Goal: Book appointment/travel/reservation

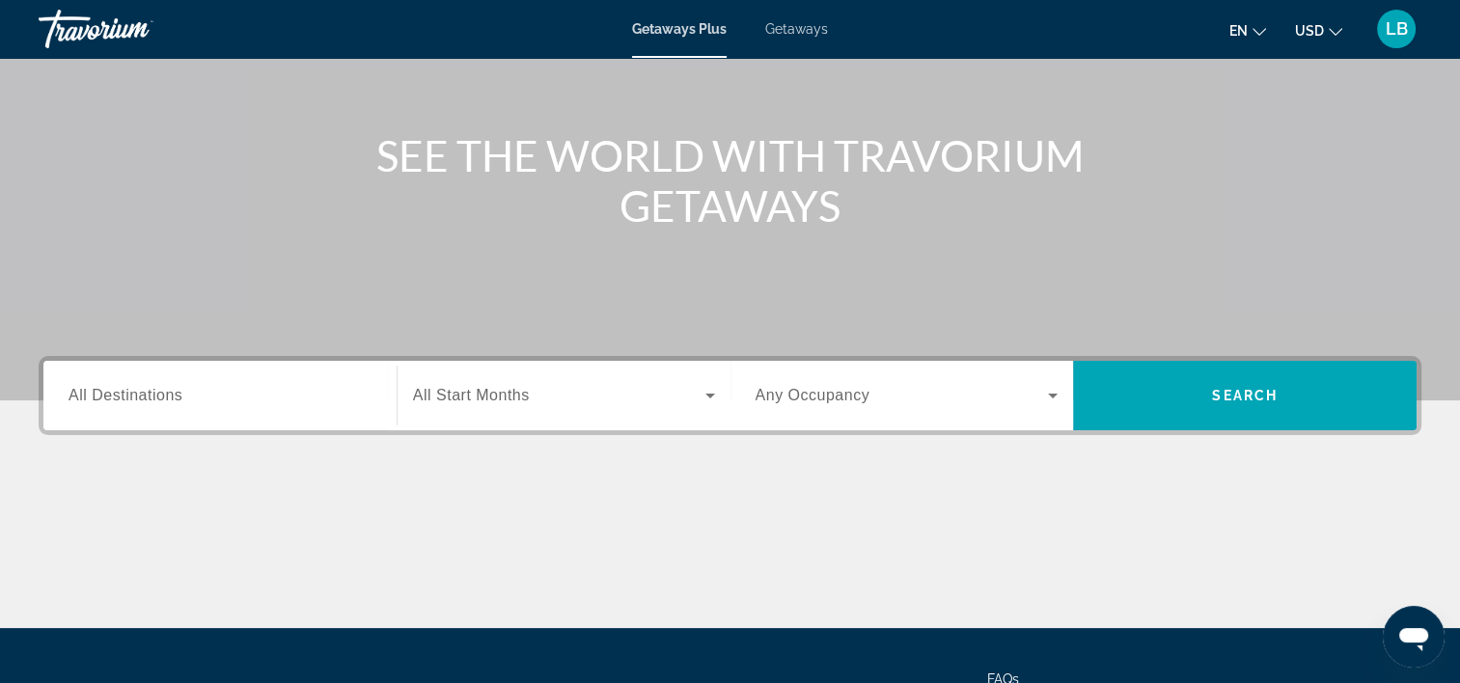
scroll to position [359, 0]
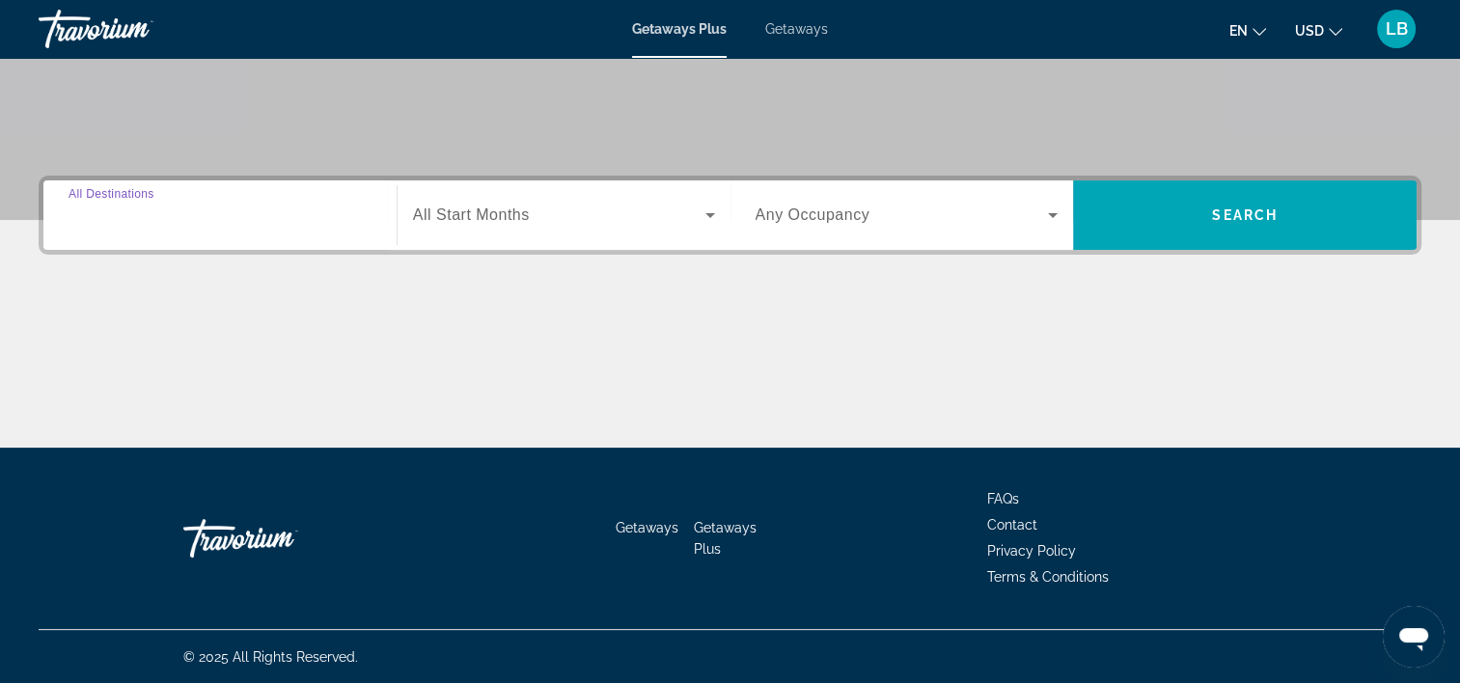
click at [324, 207] on input "Destination All Destinations" at bounding box center [220, 216] width 303 height 23
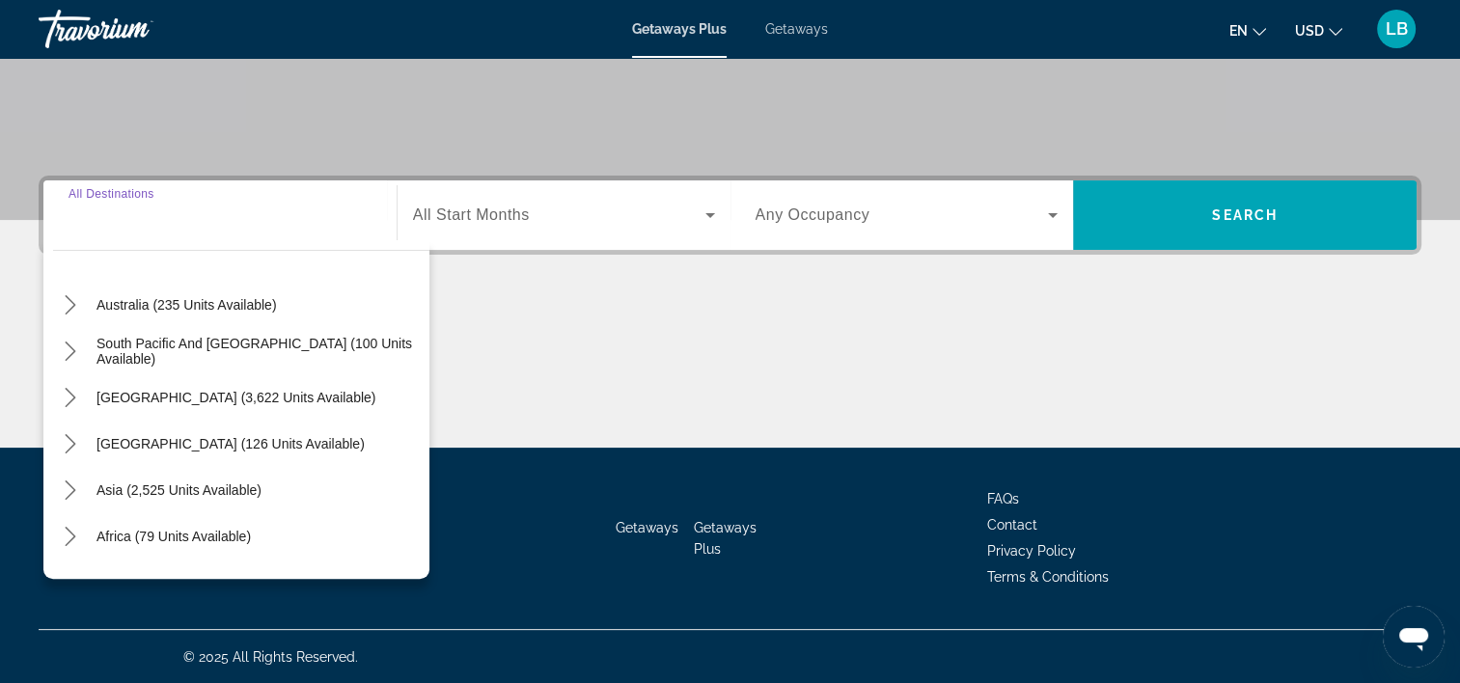
scroll to position [313, 0]
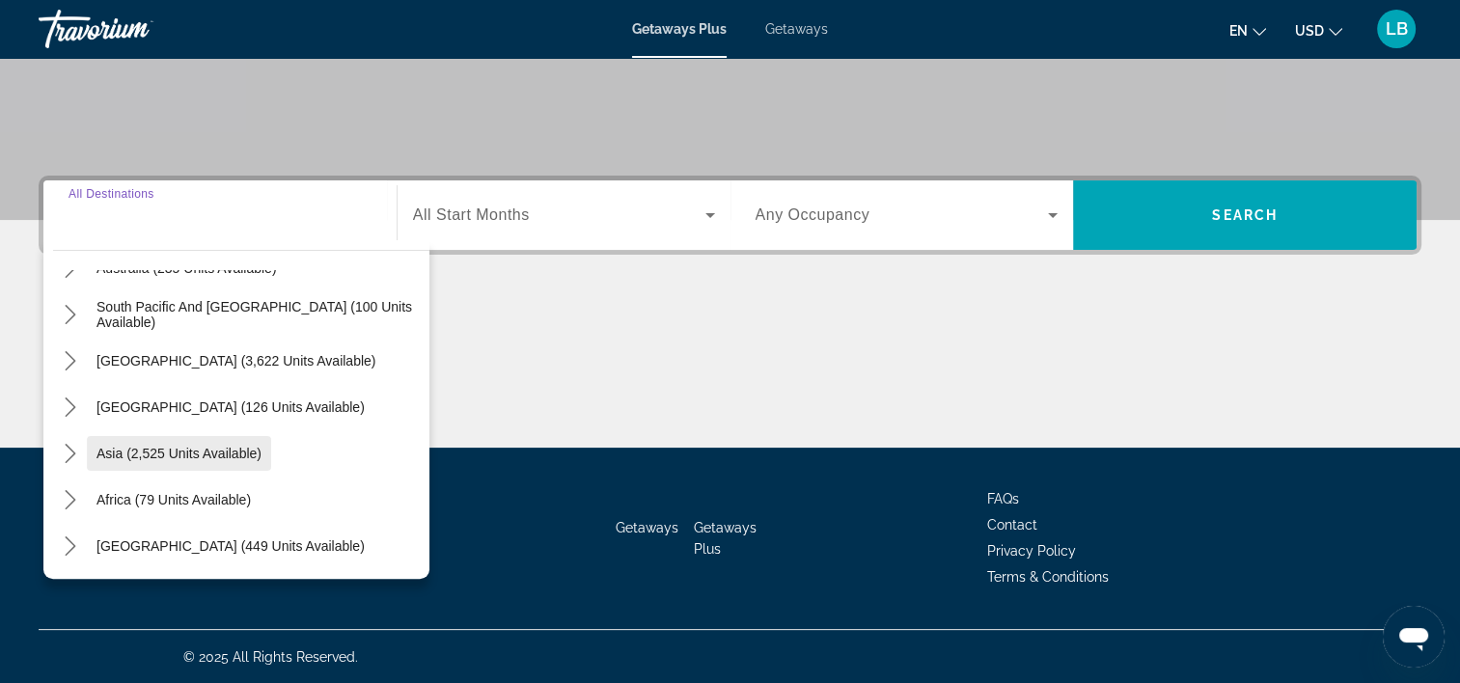
click at [235, 461] on span "Select destination: Asia (2,525 units available)" at bounding box center [179, 453] width 184 height 46
type input "**********"
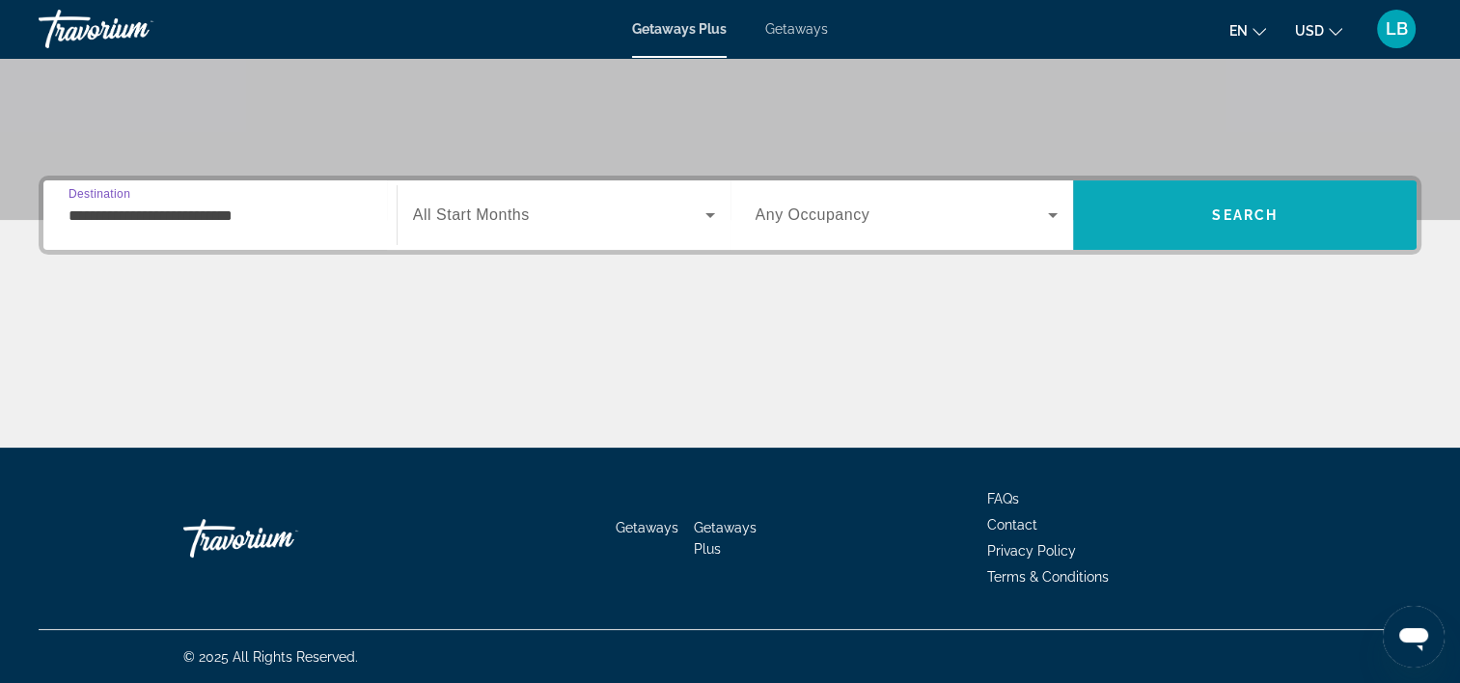
click at [1235, 217] on span "Search" at bounding box center [1245, 214] width 66 height 15
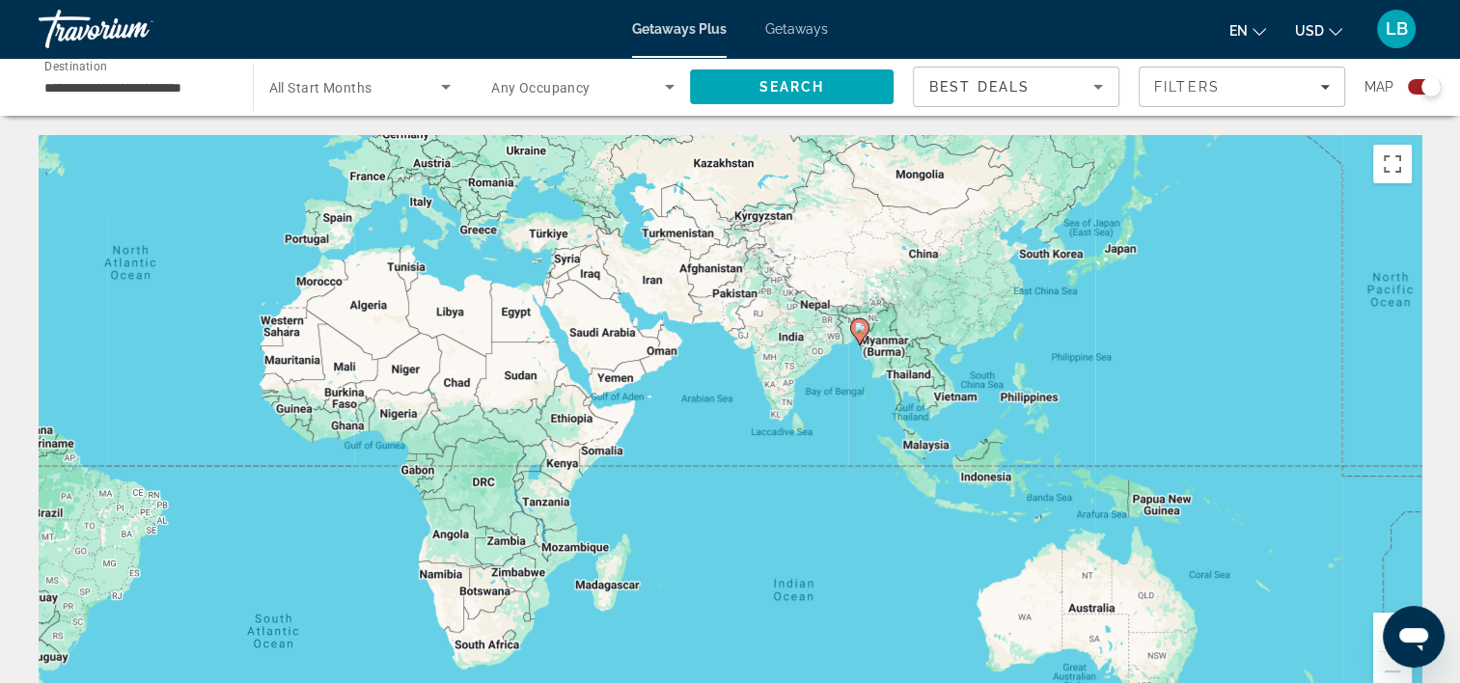
drag, startPoint x: 1280, startPoint y: 483, endPoint x: 737, endPoint y: 352, distance: 558.0
click at [737, 352] on div "To activate drag with keyboard, press Alt + Enter. Once in keyboard drag state,…" at bounding box center [730, 424] width 1383 height 579
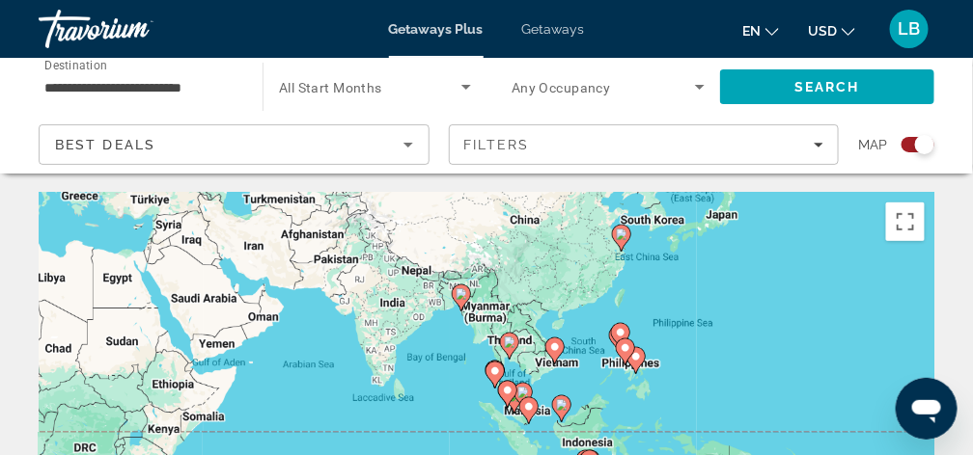
drag, startPoint x: 776, startPoint y: 371, endPoint x: 646, endPoint y: 287, distance: 155.0
click at [560, 348] on image "Main content" at bounding box center [555, 348] width 12 height 12
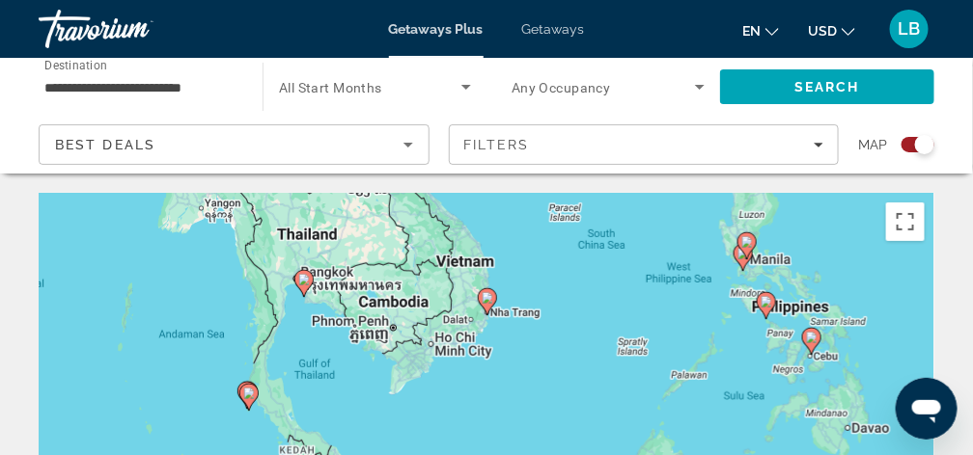
drag, startPoint x: 605, startPoint y: 410, endPoint x: 606, endPoint y: 241, distance: 168.9
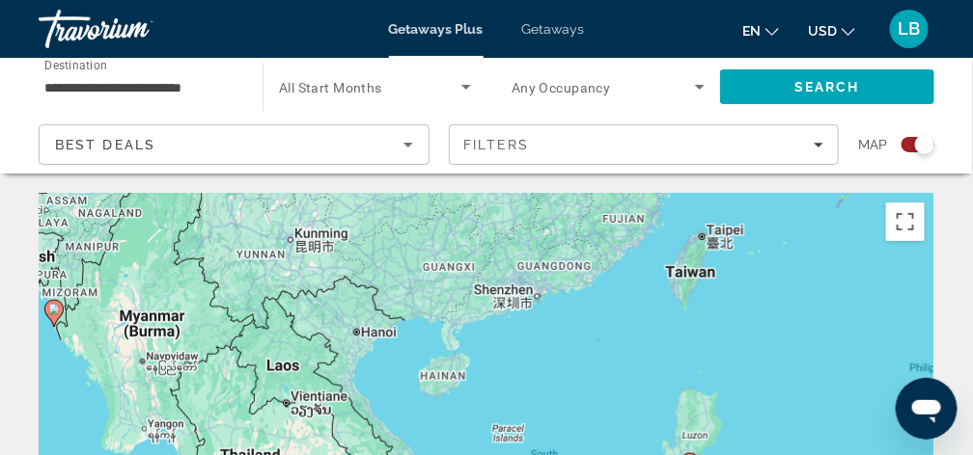
drag, startPoint x: 675, startPoint y: 262, endPoint x: 616, endPoint y: 455, distance: 200.9
click at [616, 455] on html "**********" at bounding box center [486, 227] width 973 height 455
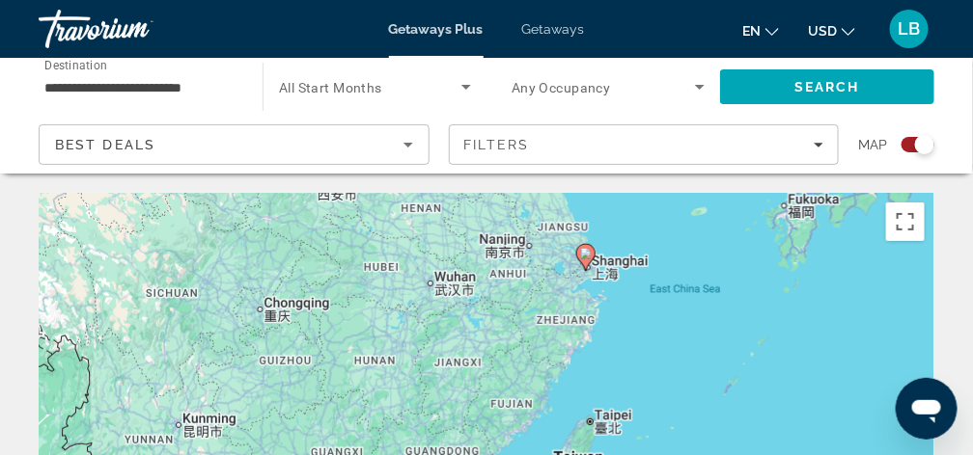
drag, startPoint x: 705, startPoint y: 284, endPoint x: 597, endPoint y: 480, distance: 223.7
click at [597, 455] on html "**********" at bounding box center [486, 227] width 973 height 455
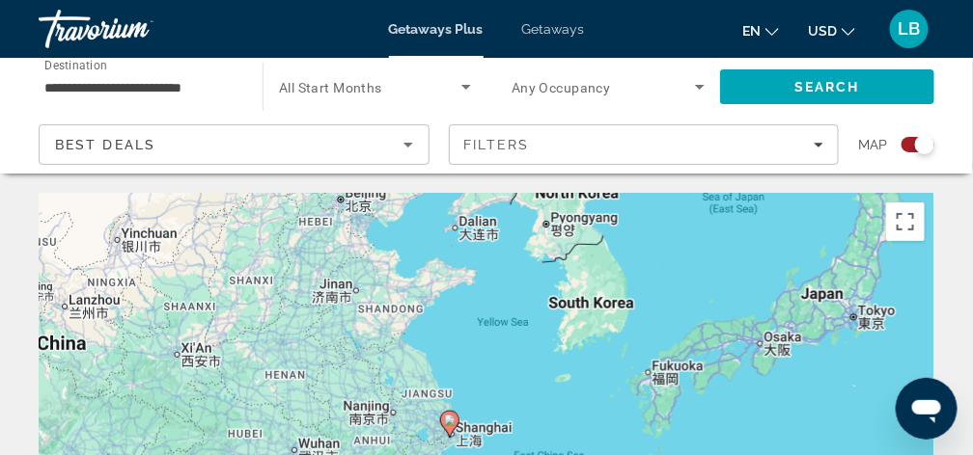
drag, startPoint x: 718, startPoint y: 282, endPoint x: 566, endPoint y: 431, distance: 213.6
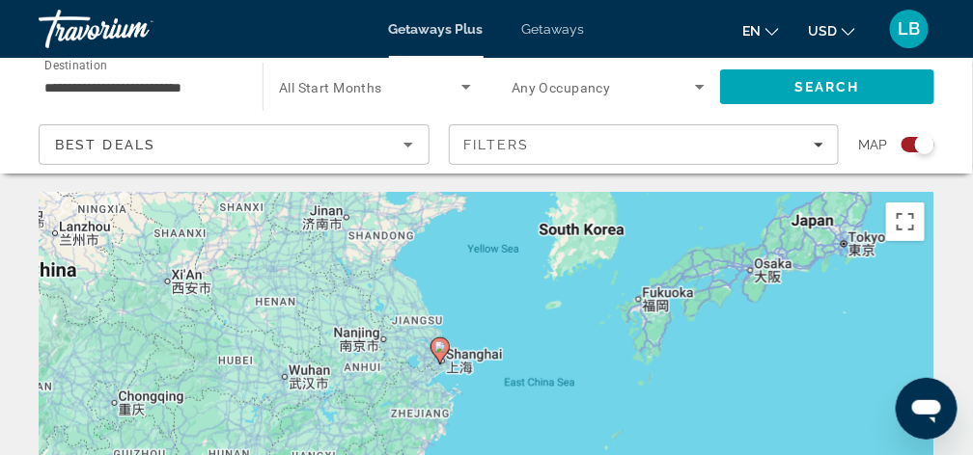
drag, startPoint x: 663, startPoint y: 288, endPoint x: 658, endPoint y: 235, distance: 53.3
click at [440, 345] on image "Main content" at bounding box center [440, 347] width 12 height 12
type input "**********"
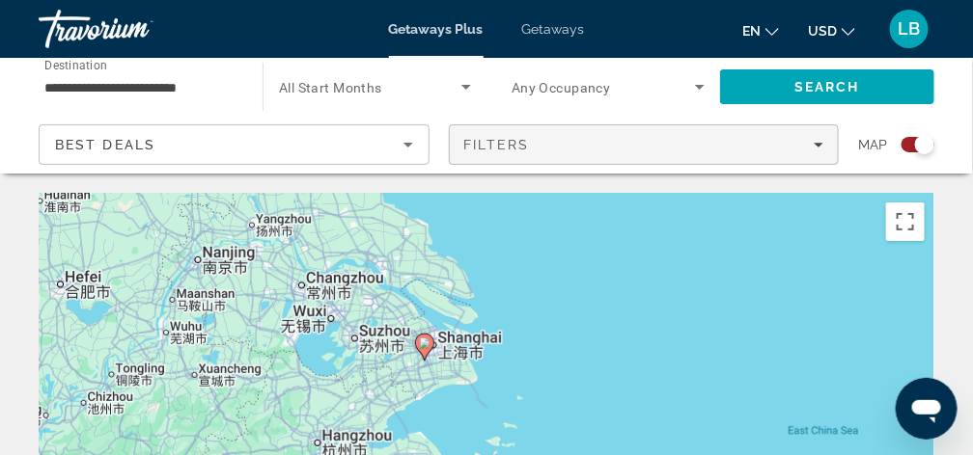
drag, startPoint x: 717, startPoint y: 362, endPoint x: 636, endPoint y: 166, distance: 212.0
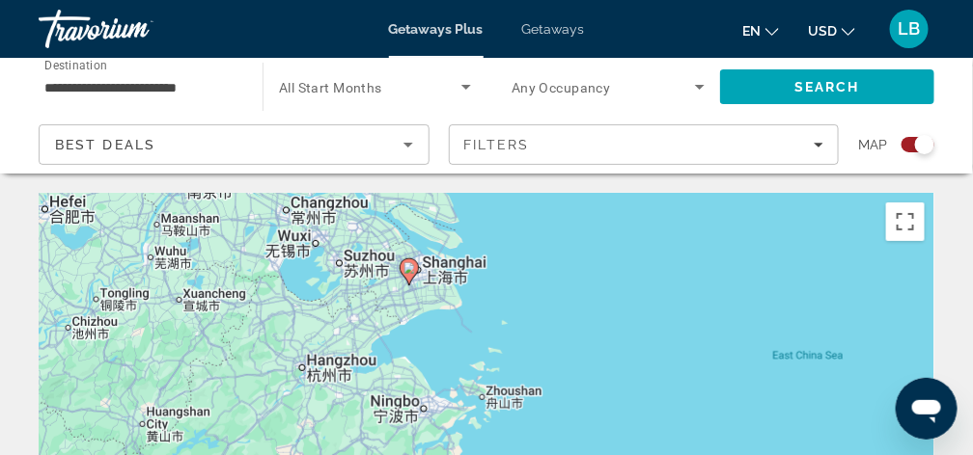
click at [407, 269] on image "Main content" at bounding box center [409, 268] width 12 height 12
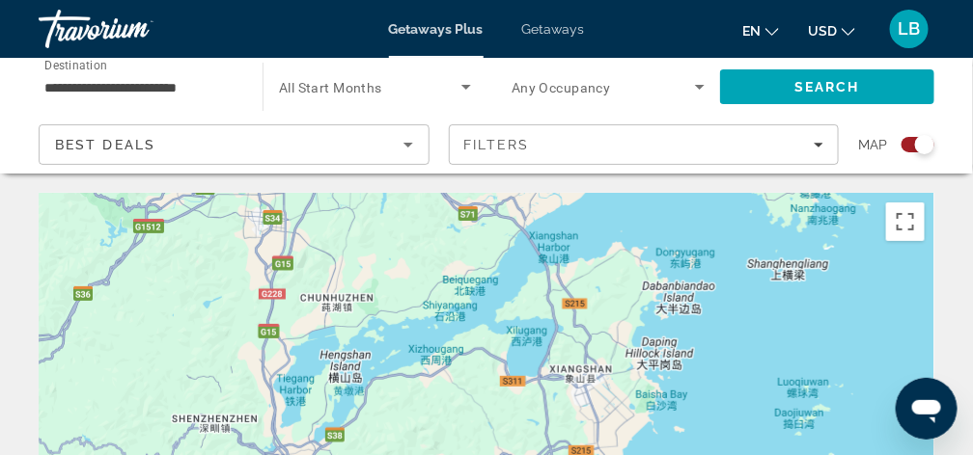
drag, startPoint x: 408, startPoint y: 274, endPoint x: 735, endPoint y: 391, distance: 347.4
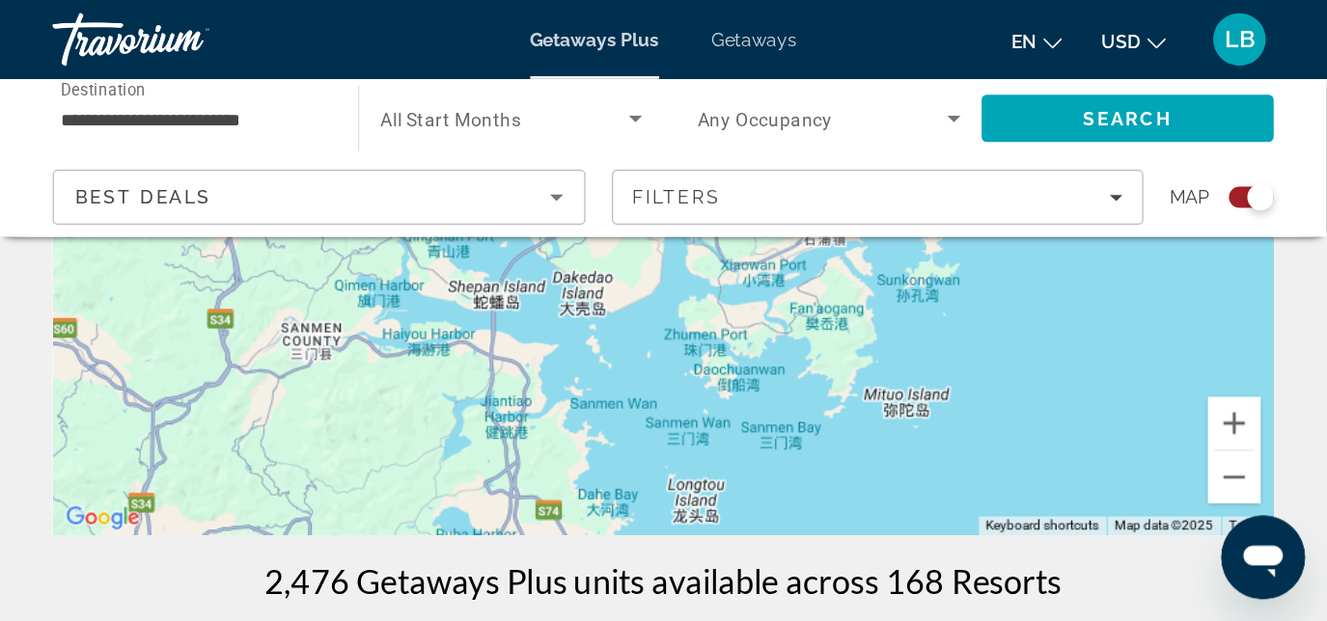
scroll to position [386, 0]
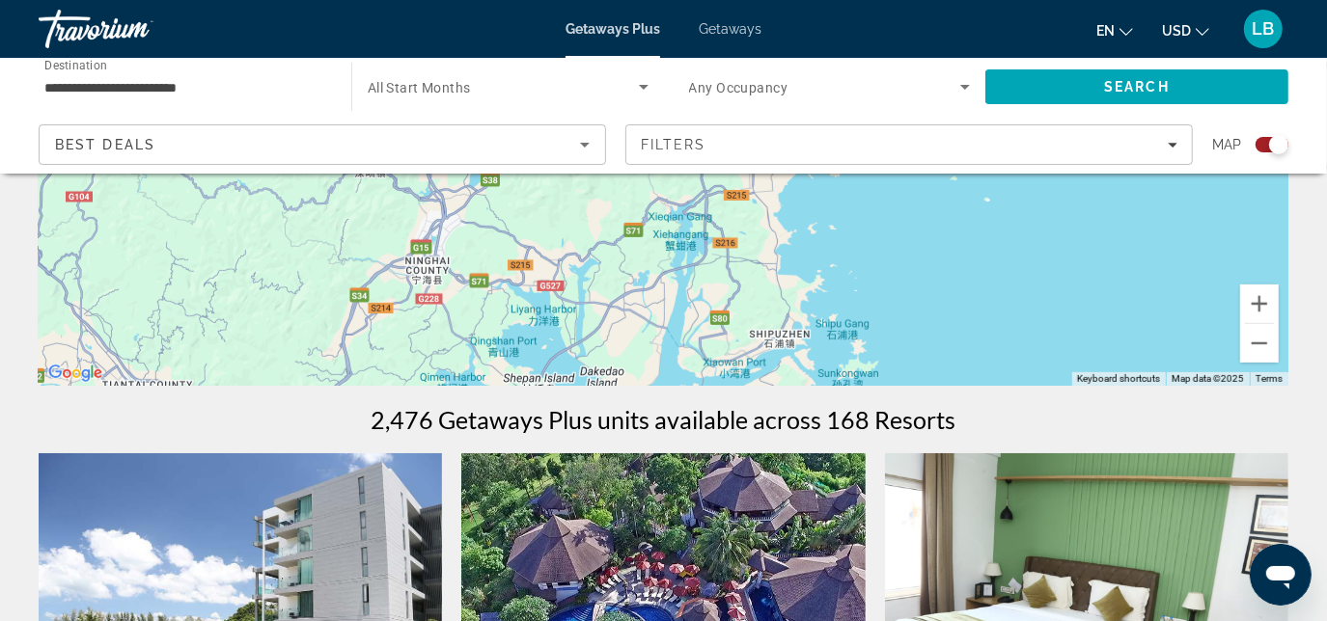
drag, startPoint x: 874, startPoint y: 267, endPoint x: 869, endPoint y: 449, distance: 181.5
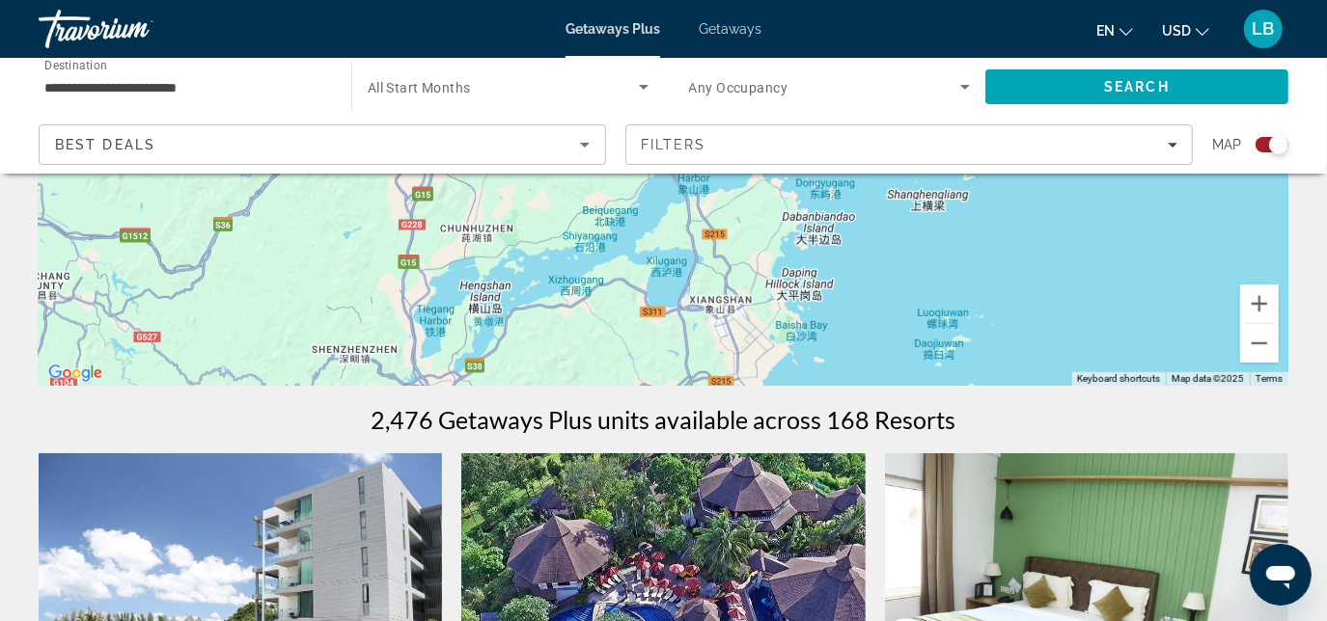
drag, startPoint x: 840, startPoint y: 271, endPoint x: 831, endPoint y: 423, distance: 151.8
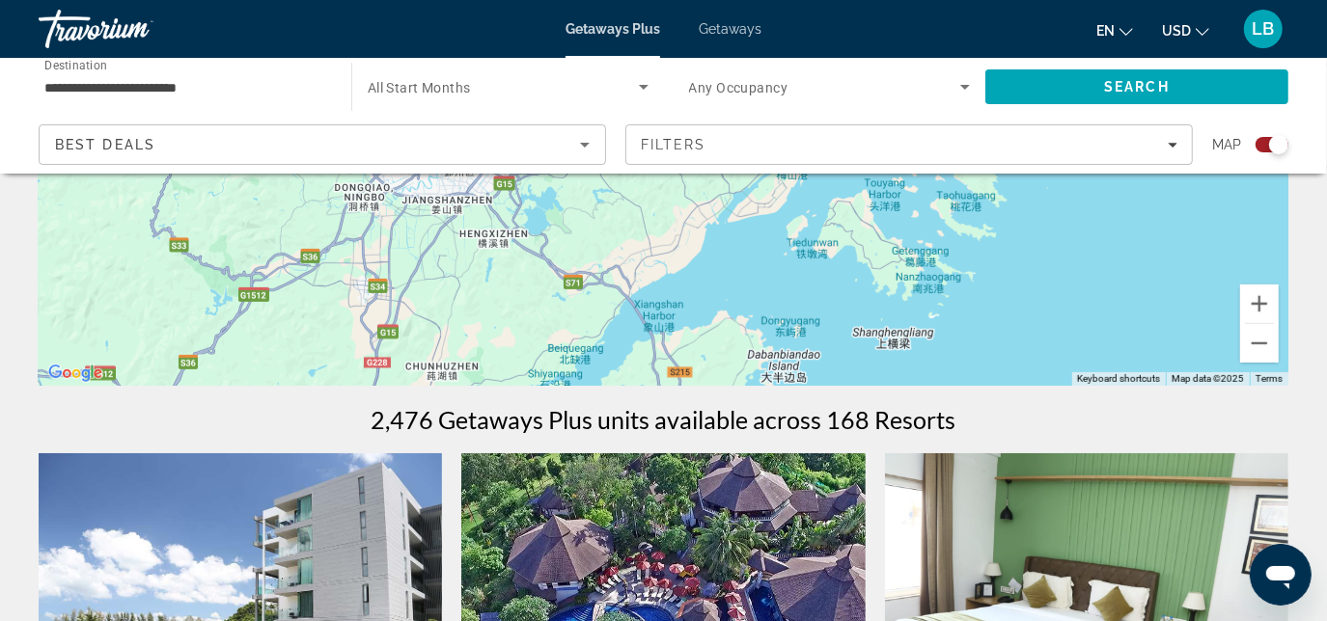
drag, startPoint x: 861, startPoint y: 293, endPoint x: 824, endPoint y: 356, distance: 72.7
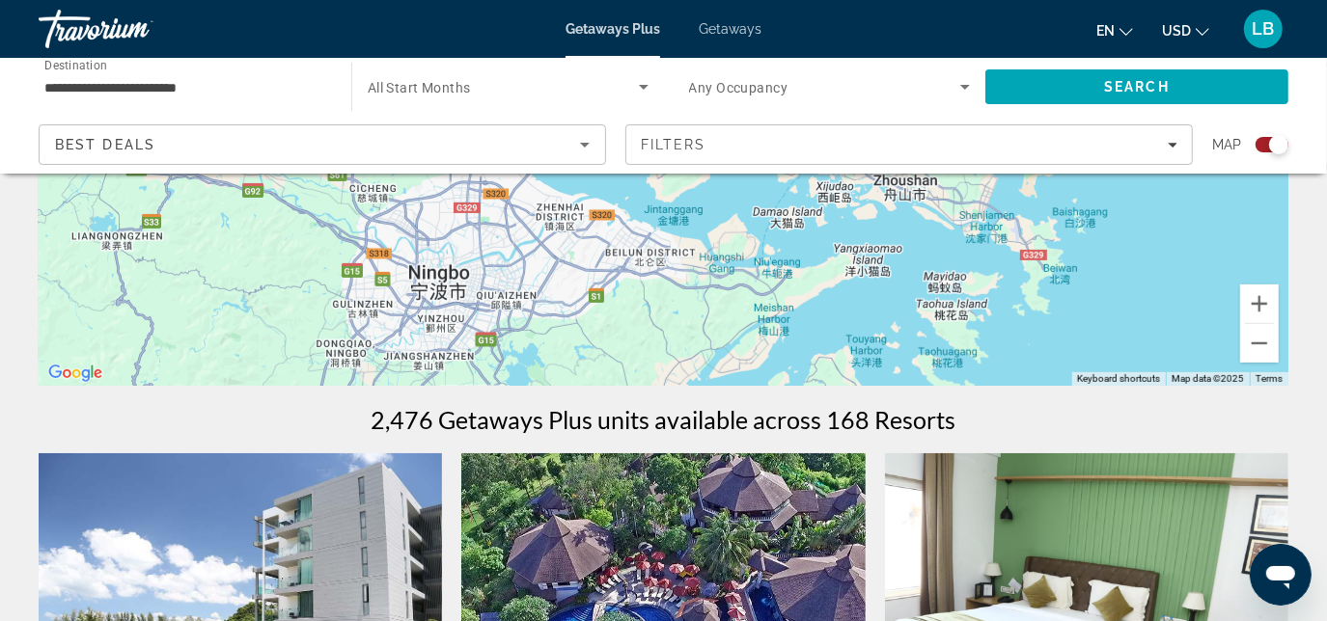
drag, startPoint x: 824, startPoint y: 271, endPoint x: 816, endPoint y: 369, distance: 97.8
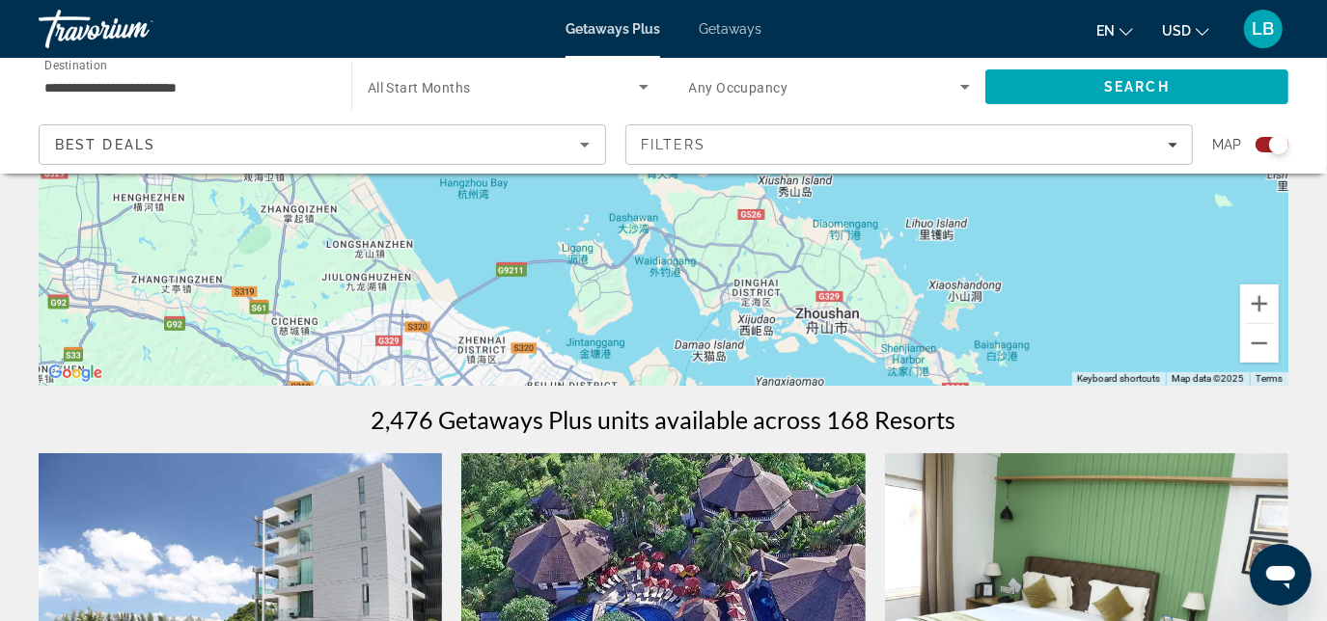
drag, startPoint x: 855, startPoint y: 297, endPoint x: 784, endPoint y: 407, distance: 131.2
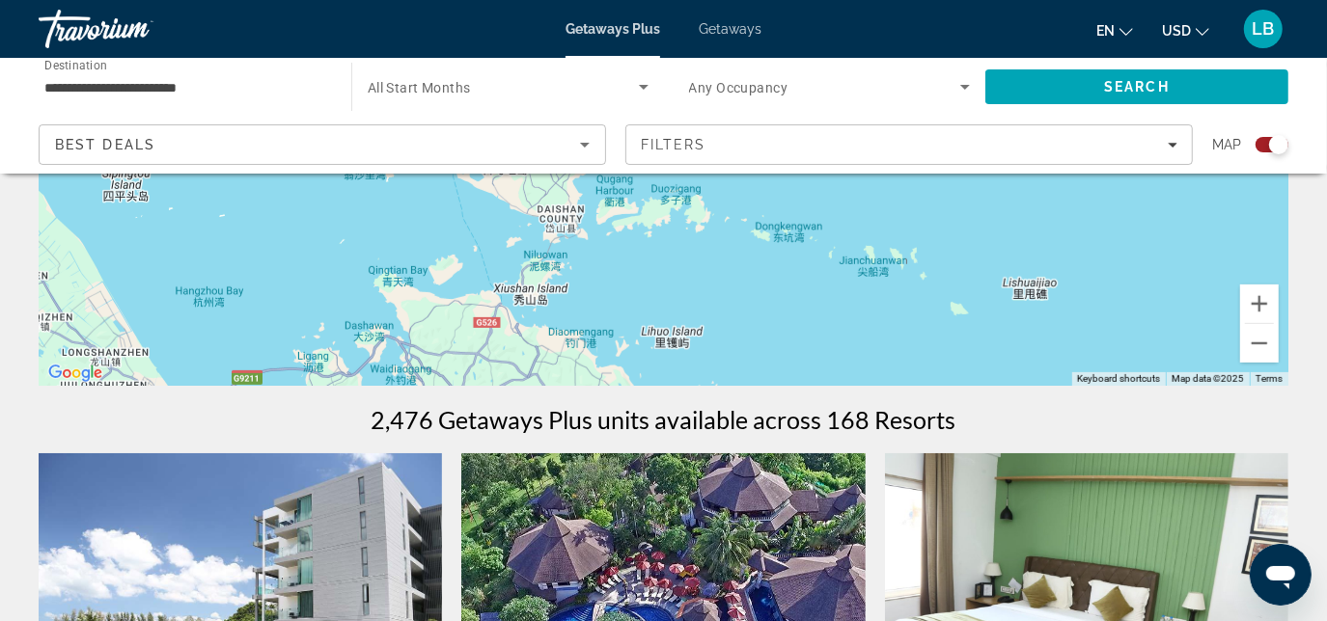
drag, startPoint x: 880, startPoint y: 261, endPoint x: 615, endPoint y: 373, distance: 288.4
click at [615, 373] on div "Main content" at bounding box center [664, 96] width 1250 height 579
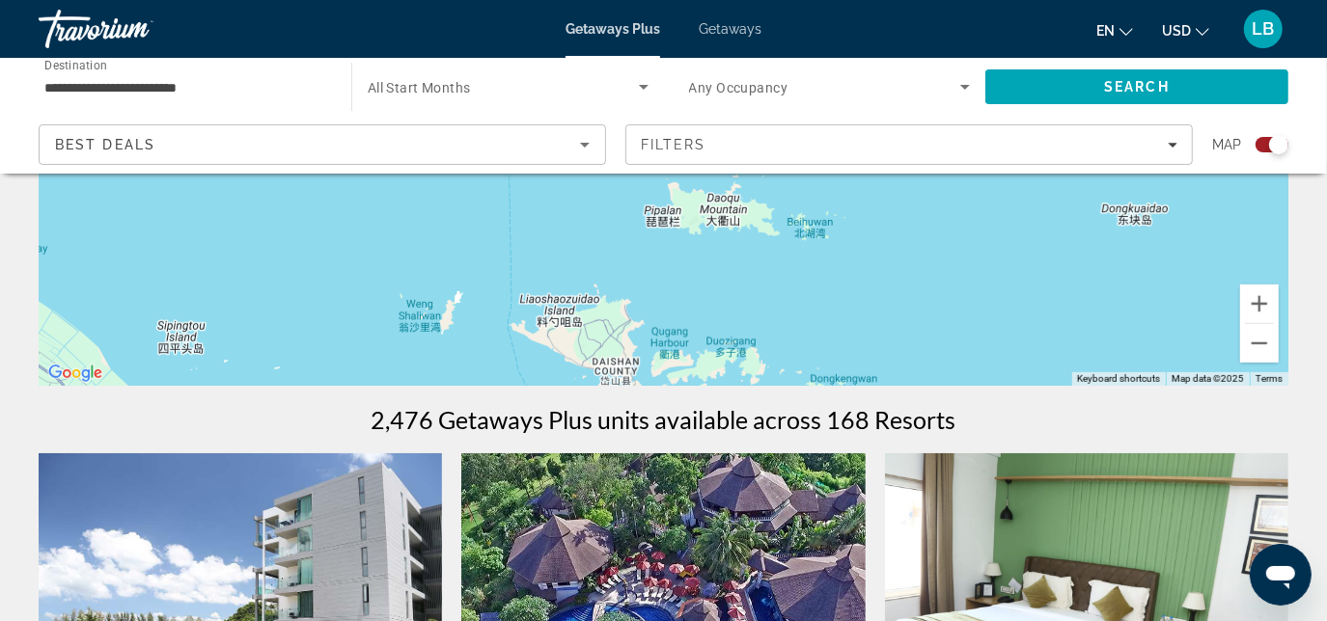
drag, startPoint x: 774, startPoint y: 235, endPoint x: 851, endPoint y: 411, distance: 191.9
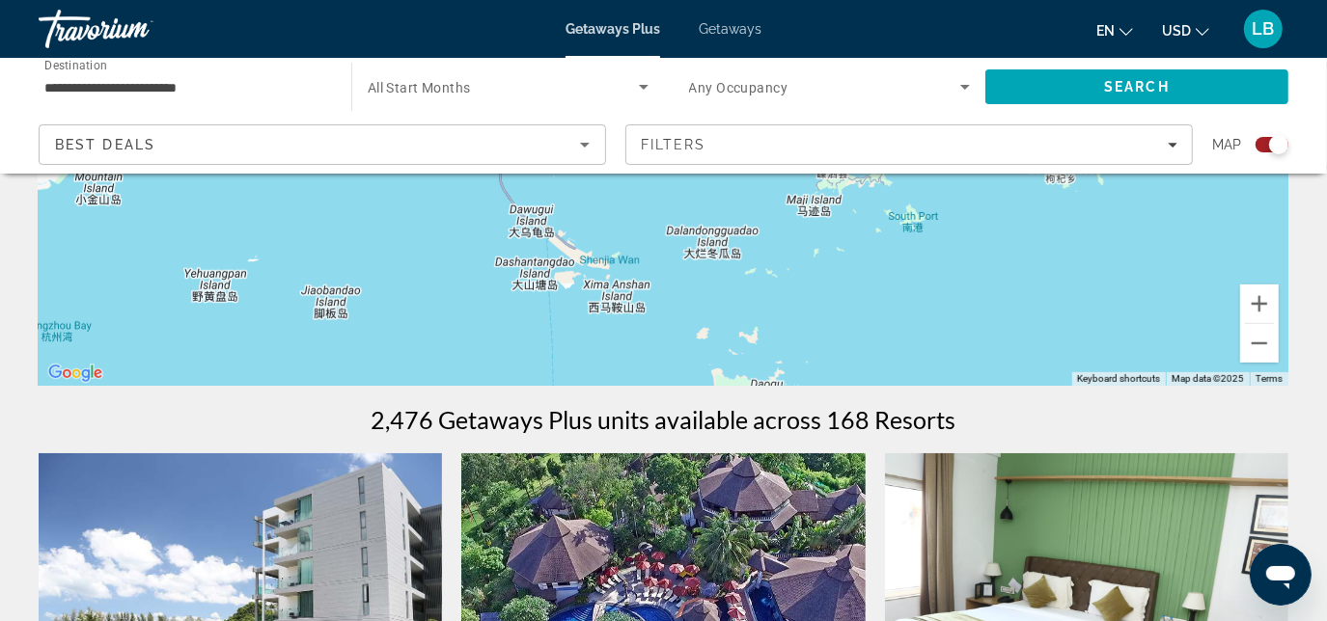
drag, startPoint x: 759, startPoint y: 264, endPoint x: 765, endPoint y: 309, distance: 44.9
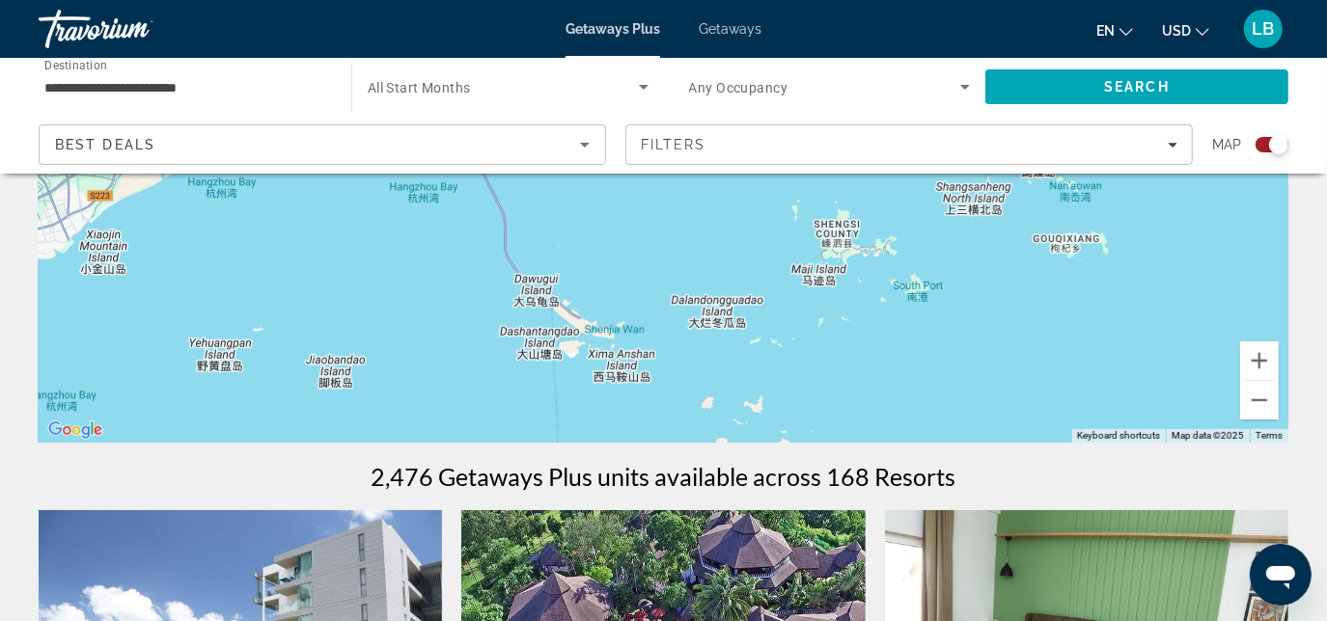
scroll to position [210, 0]
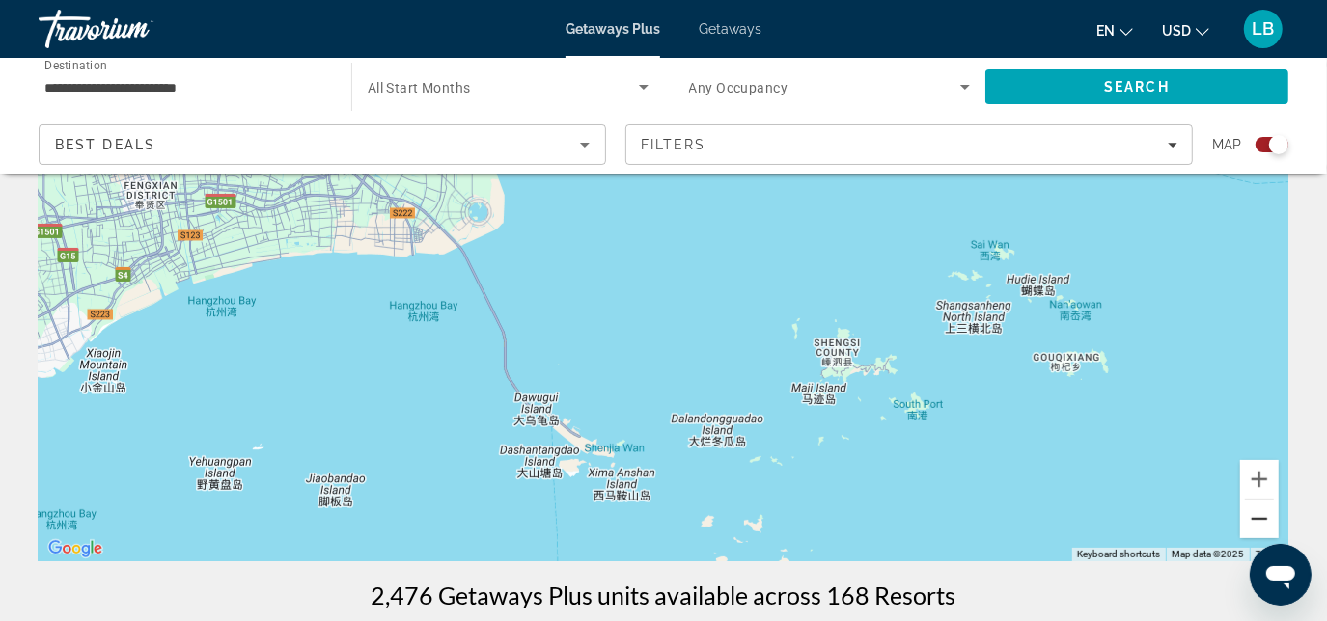
click at [1265, 524] on button "Zoom out" at bounding box center [1259, 519] width 39 height 39
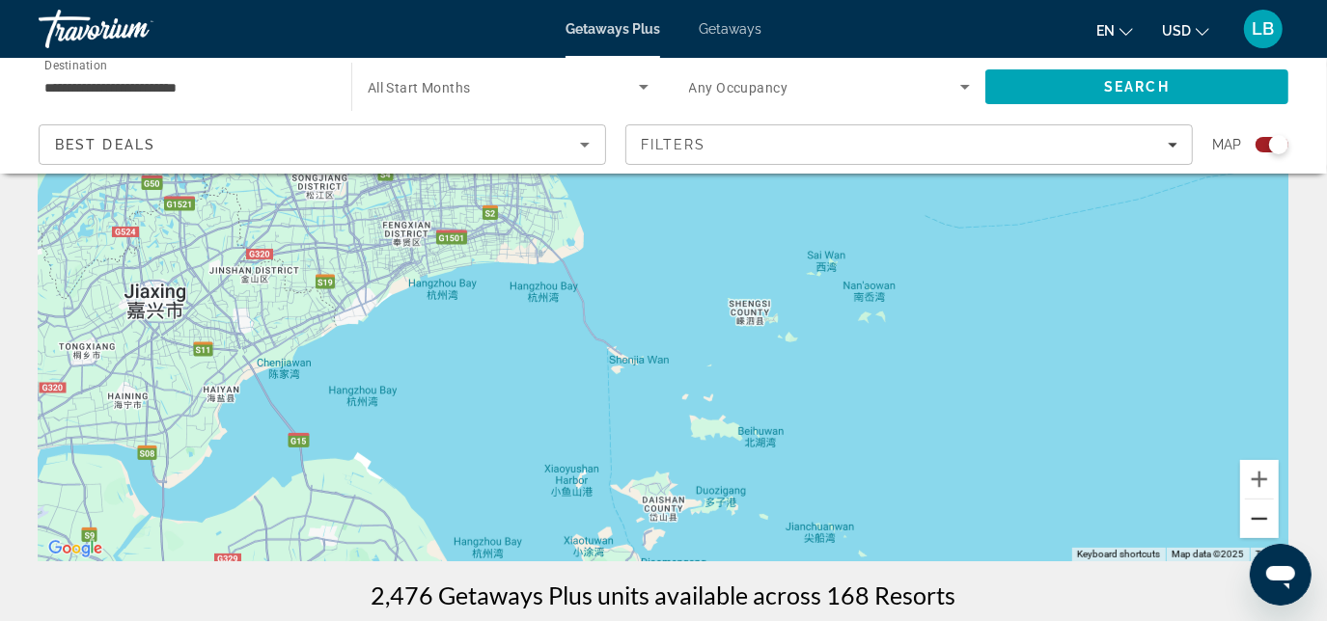
click at [1265, 524] on button "Zoom out" at bounding box center [1259, 519] width 39 height 39
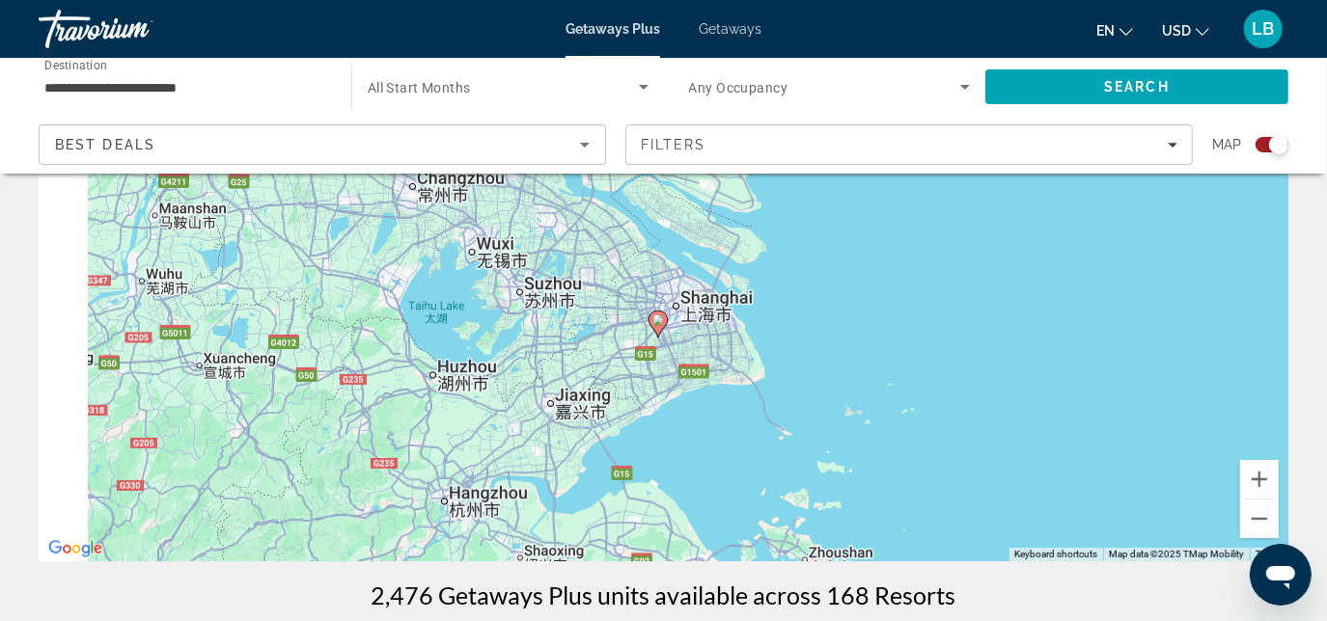
drag, startPoint x: 587, startPoint y: 224, endPoint x: 734, endPoint y: 346, distance: 191.9
click at [734, 346] on div "To activate drag with keyboard, press Alt + Enter. Once in keyboard drag state,…" at bounding box center [664, 272] width 1250 height 579
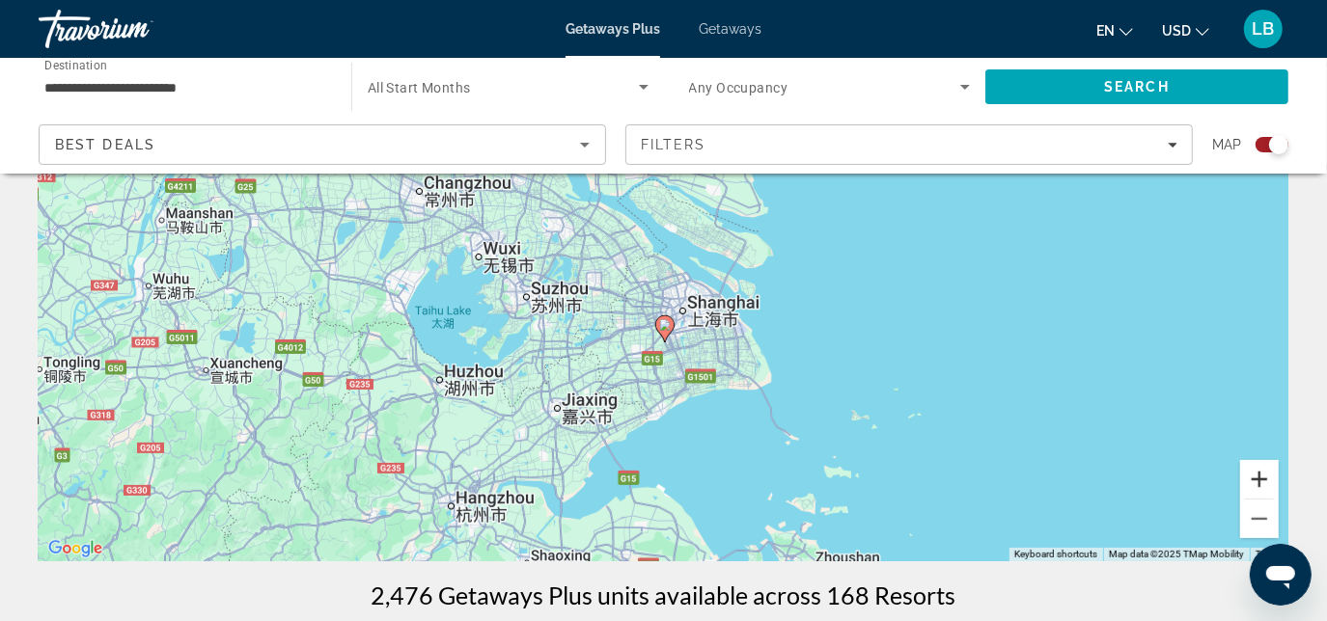
click at [1262, 483] on button "Zoom in" at bounding box center [1259, 479] width 39 height 39
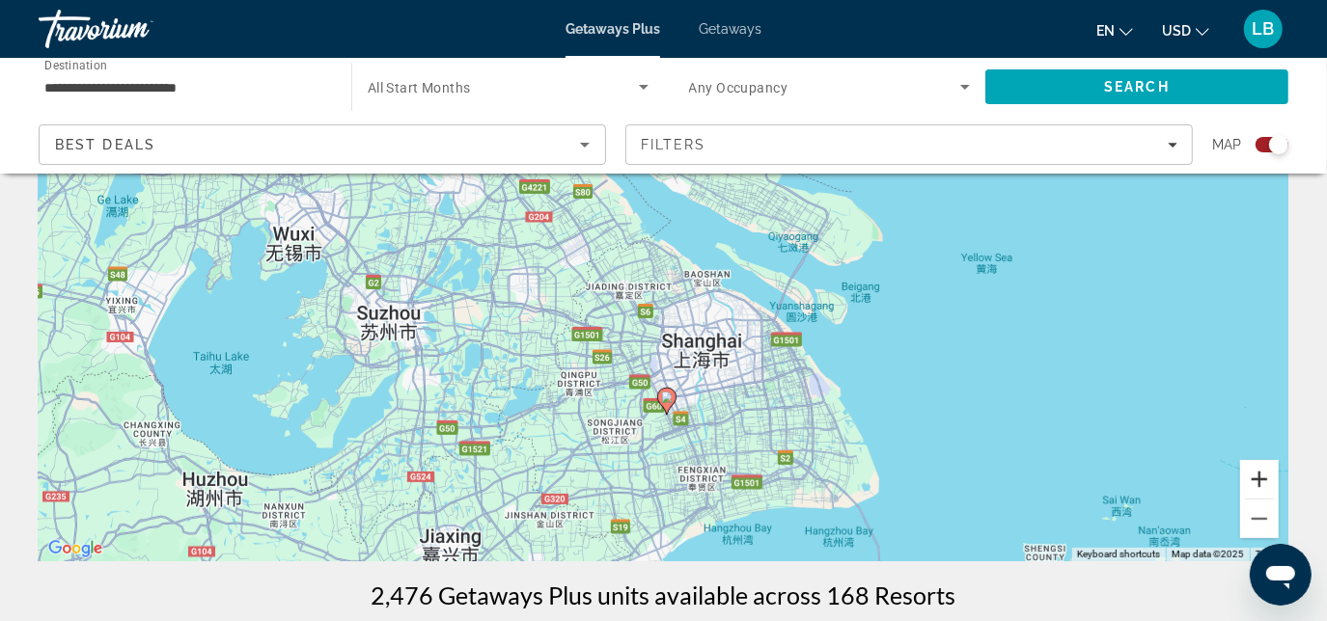
click at [1262, 483] on button "Zoom in" at bounding box center [1259, 479] width 39 height 39
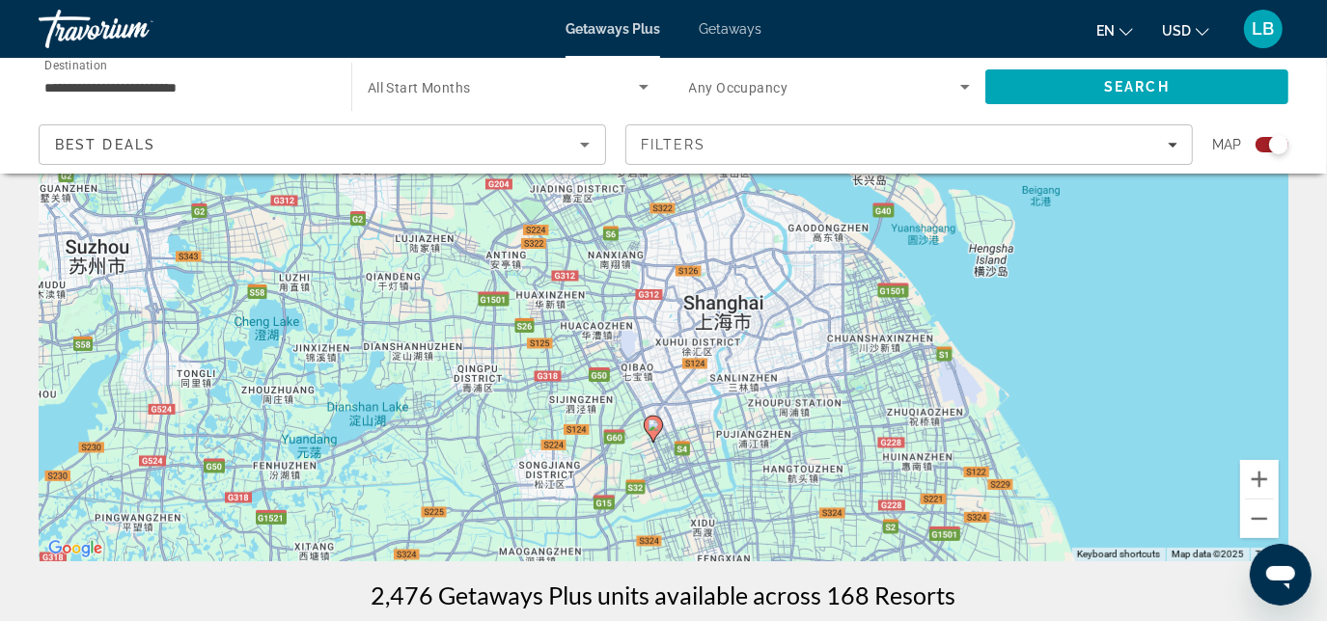
drag, startPoint x: 1073, startPoint y: 446, endPoint x: 1053, endPoint y: 327, distance: 120.4
click at [1053, 327] on div "To activate drag with keyboard, press Alt + Enter. Once in keyboard drag state,…" at bounding box center [664, 272] width 1250 height 579
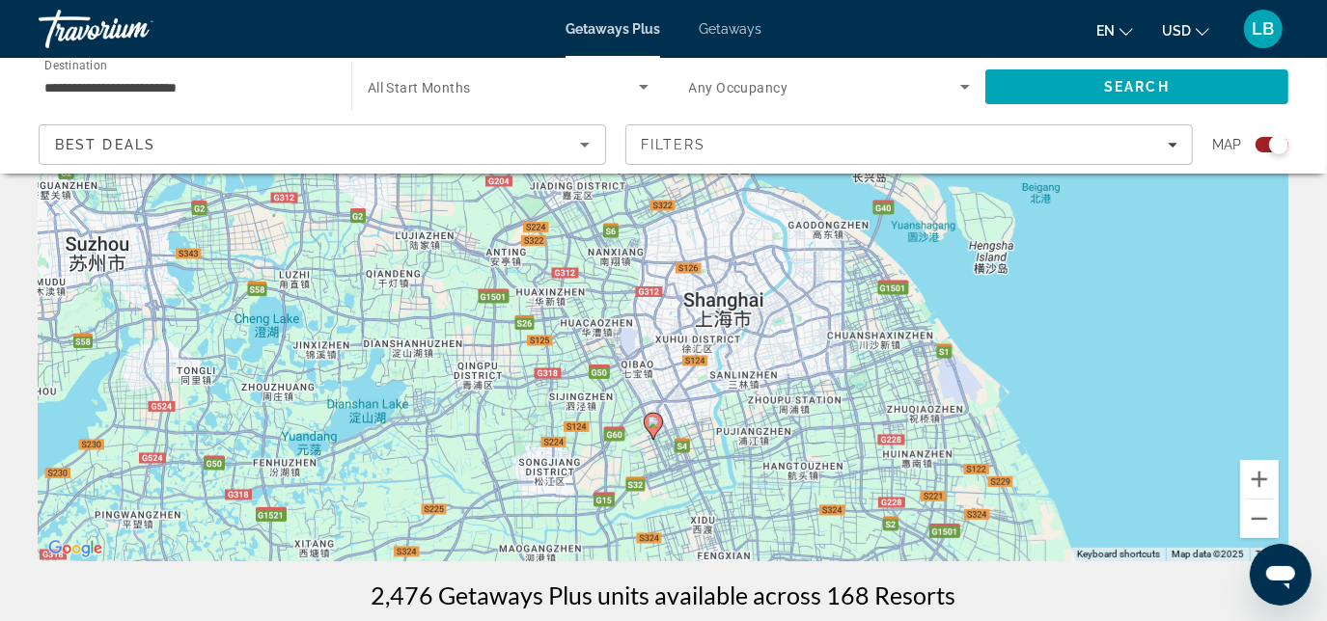
click at [652, 422] on image "Main content" at bounding box center [654, 423] width 12 height 12
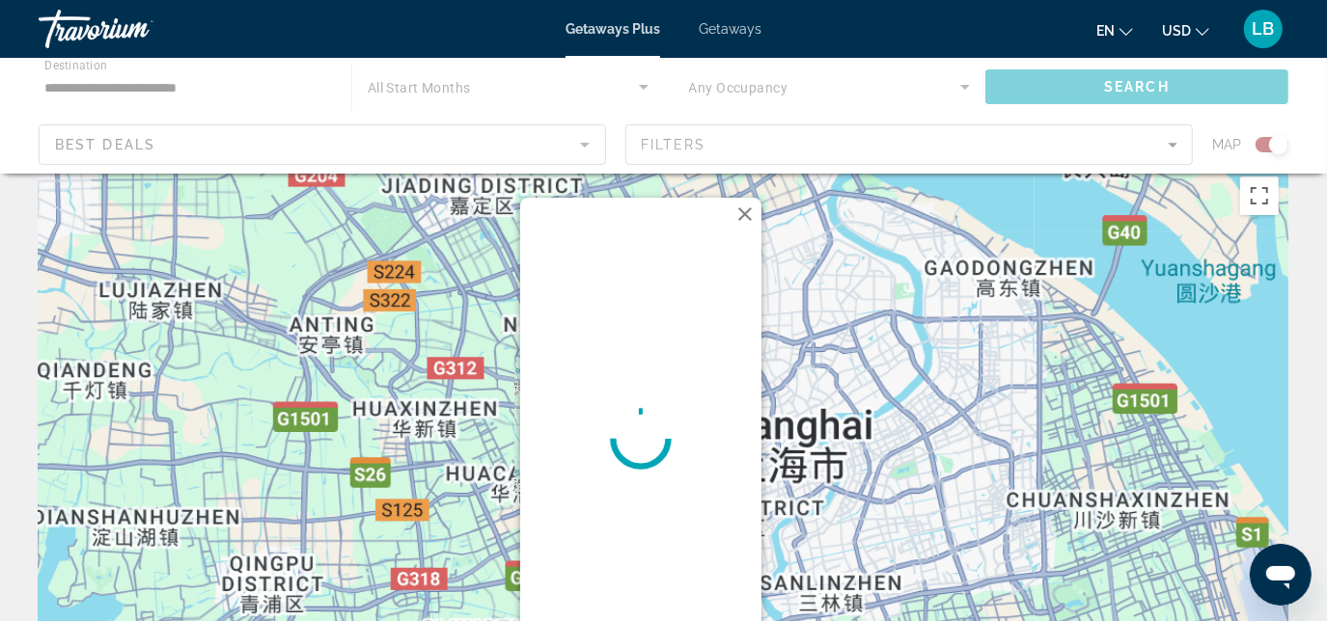
scroll to position [0, 0]
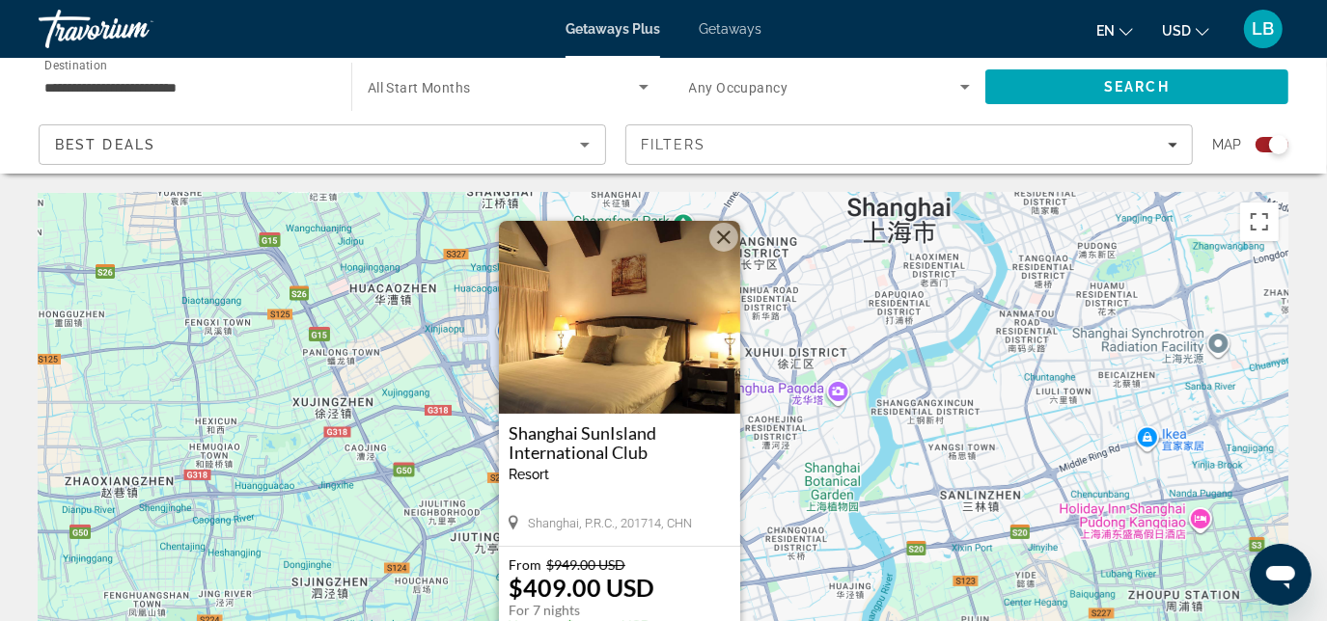
click at [576, 383] on img "Main content" at bounding box center [619, 317] width 241 height 193
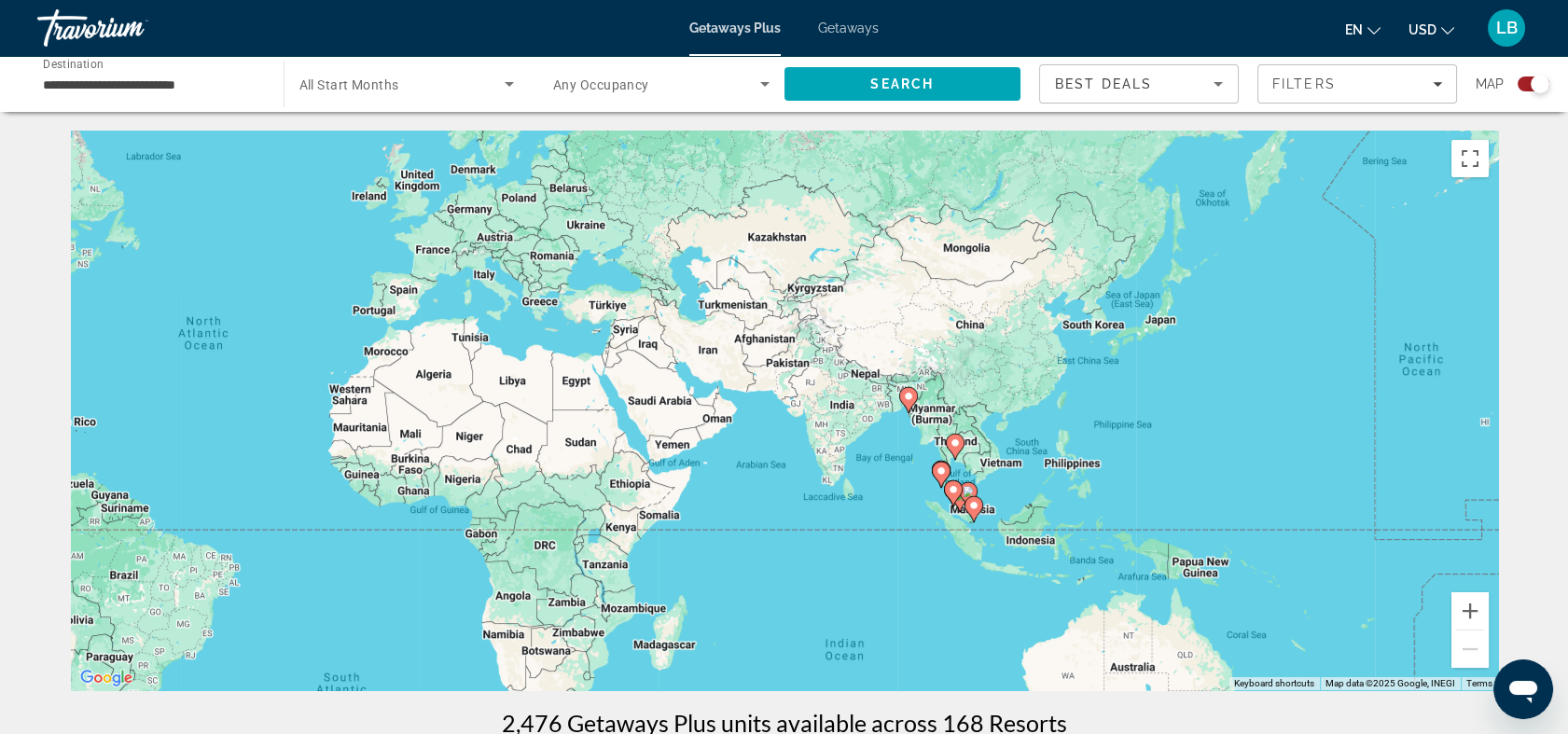
drag, startPoint x: 1316, startPoint y: 543, endPoint x: 791, endPoint y: 494, distance: 527.3
click at [791, 494] on div "To activate drag with keyboard, press Alt + Enter. Once in keyboard drag state,…" at bounding box center [784, 410] width 1428 height 560
click at [1000, 450] on image "Main content" at bounding box center [1000, 448] width 12 height 12
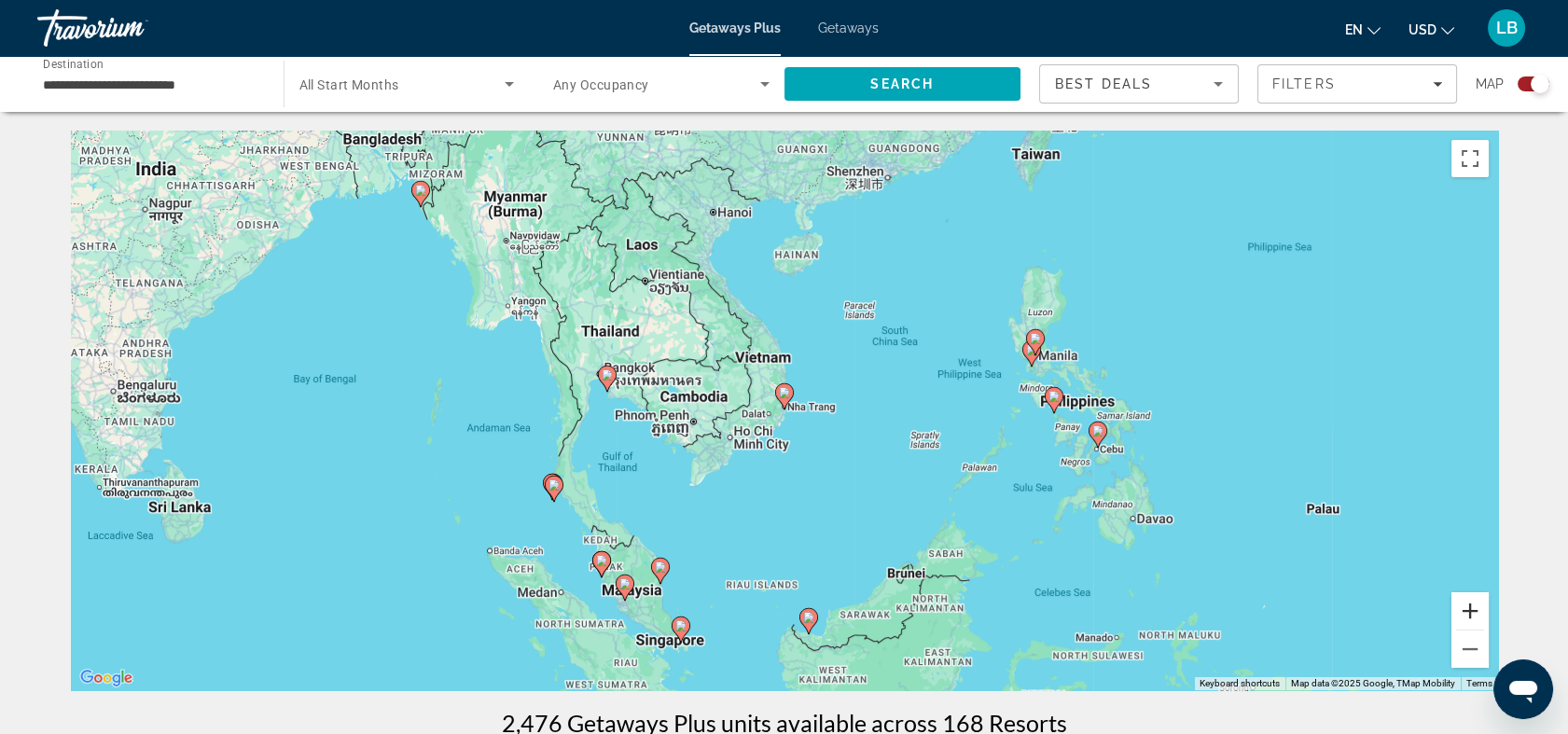
click at [1425, 605] on button "Zoom in" at bounding box center [1470, 611] width 38 height 38
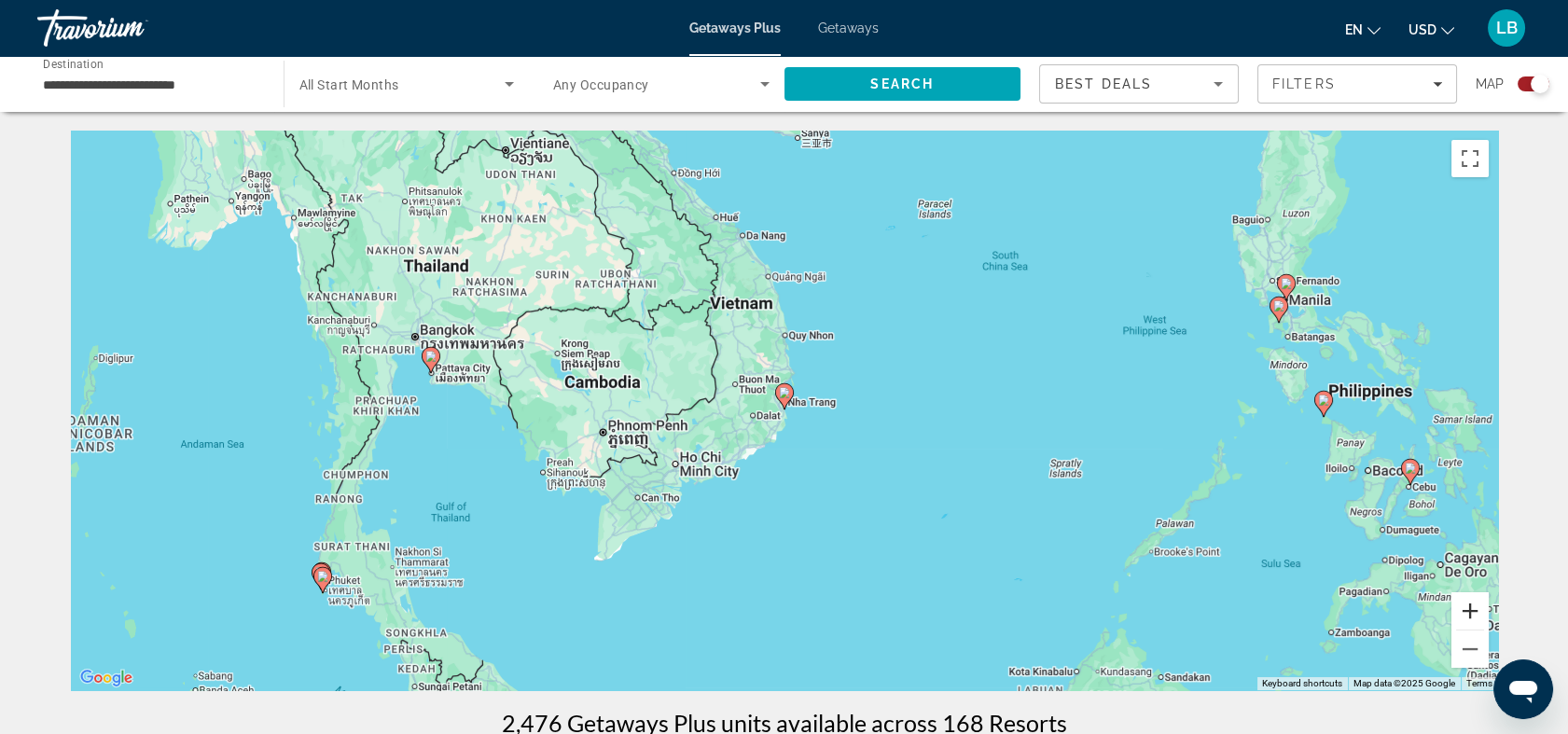
click at [1425, 620] on button "Zoom in" at bounding box center [1470, 611] width 38 height 38
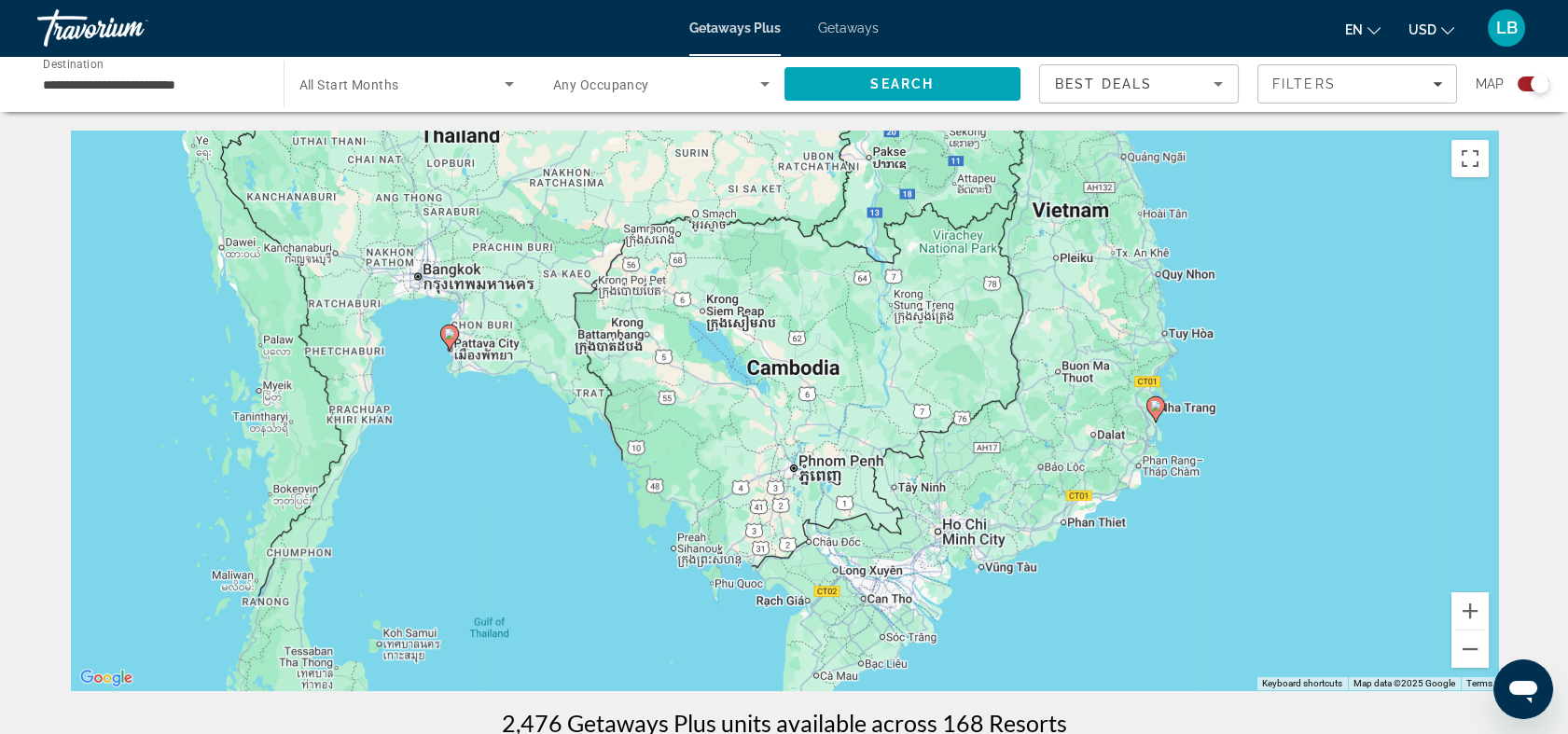
drag, startPoint x: 332, startPoint y: 393, endPoint x: 642, endPoint y: 387, distance: 310.1
click at [642, 387] on div "To activate drag with keyboard, press Alt + Enter. Once in keyboard drag state,…" at bounding box center [784, 410] width 1428 height 560
click at [445, 338] on image "Main content" at bounding box center [450, 335] width 12 height 12
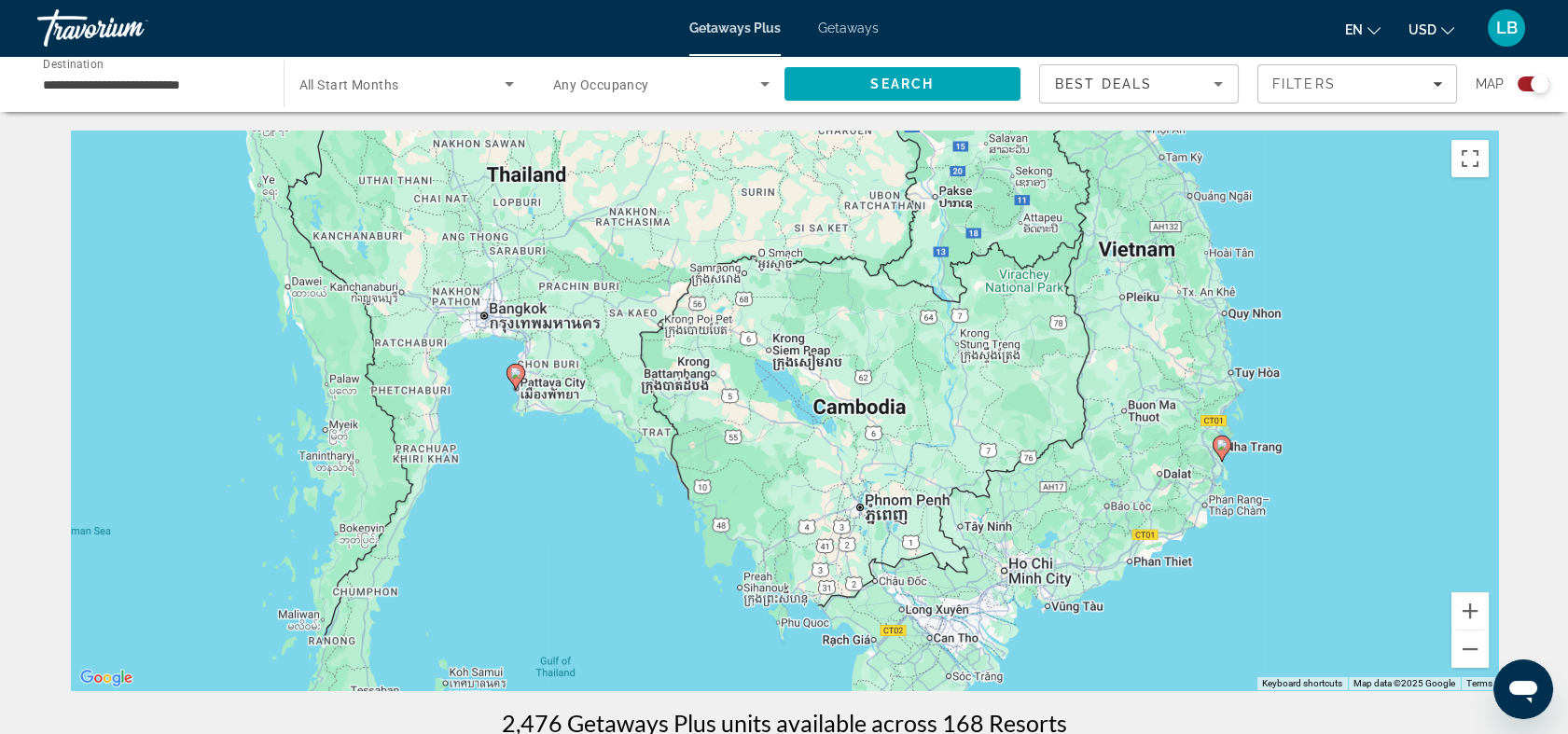
drag, startPoint x: 1291, startPoint y: 376, endPoint x: 1001, endPoint y: 359, distance: 290.5
click at [1001, 359] on div "To activate drag with keyboard, press Alt + Enter. Once in keyboard drag state,…" at bounding box center [784, 410] width 1428 height 560
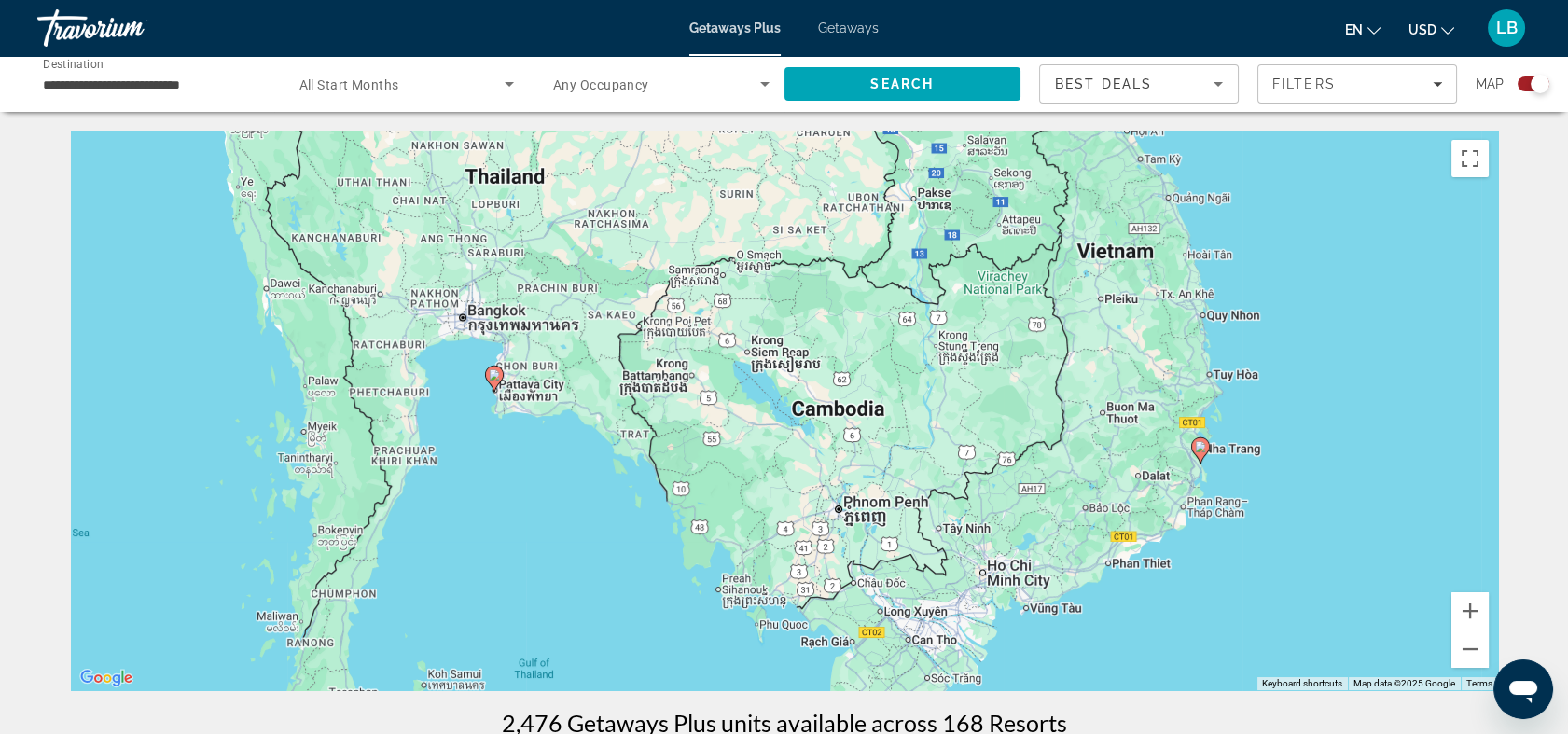
click at [1202, 447] on image "Main content" at bounding box center [1201, 447] width 12 height 12
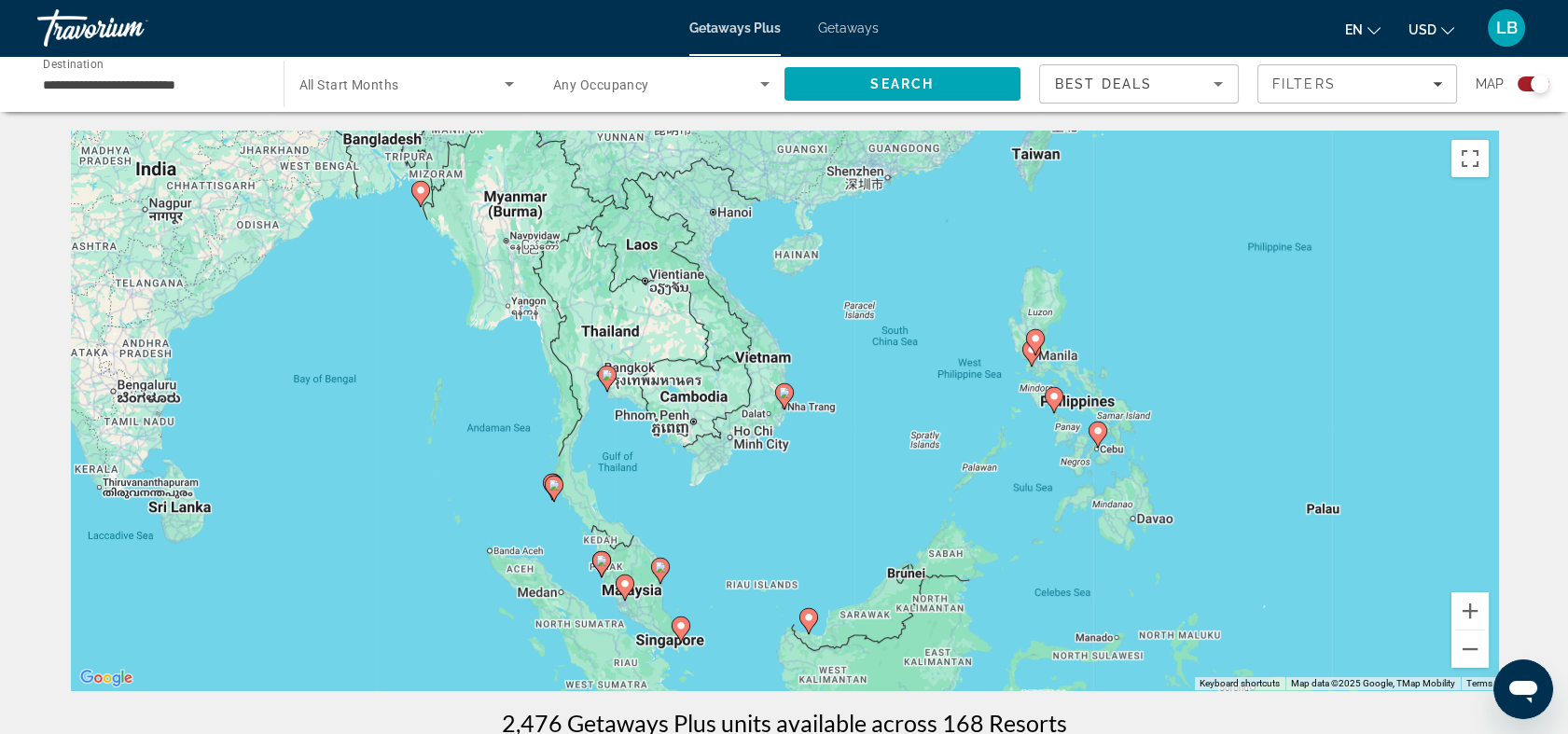
click at [788, 401] on g "Main content" at bounding box center [784, 396] width 18 height 26
type input "**********"
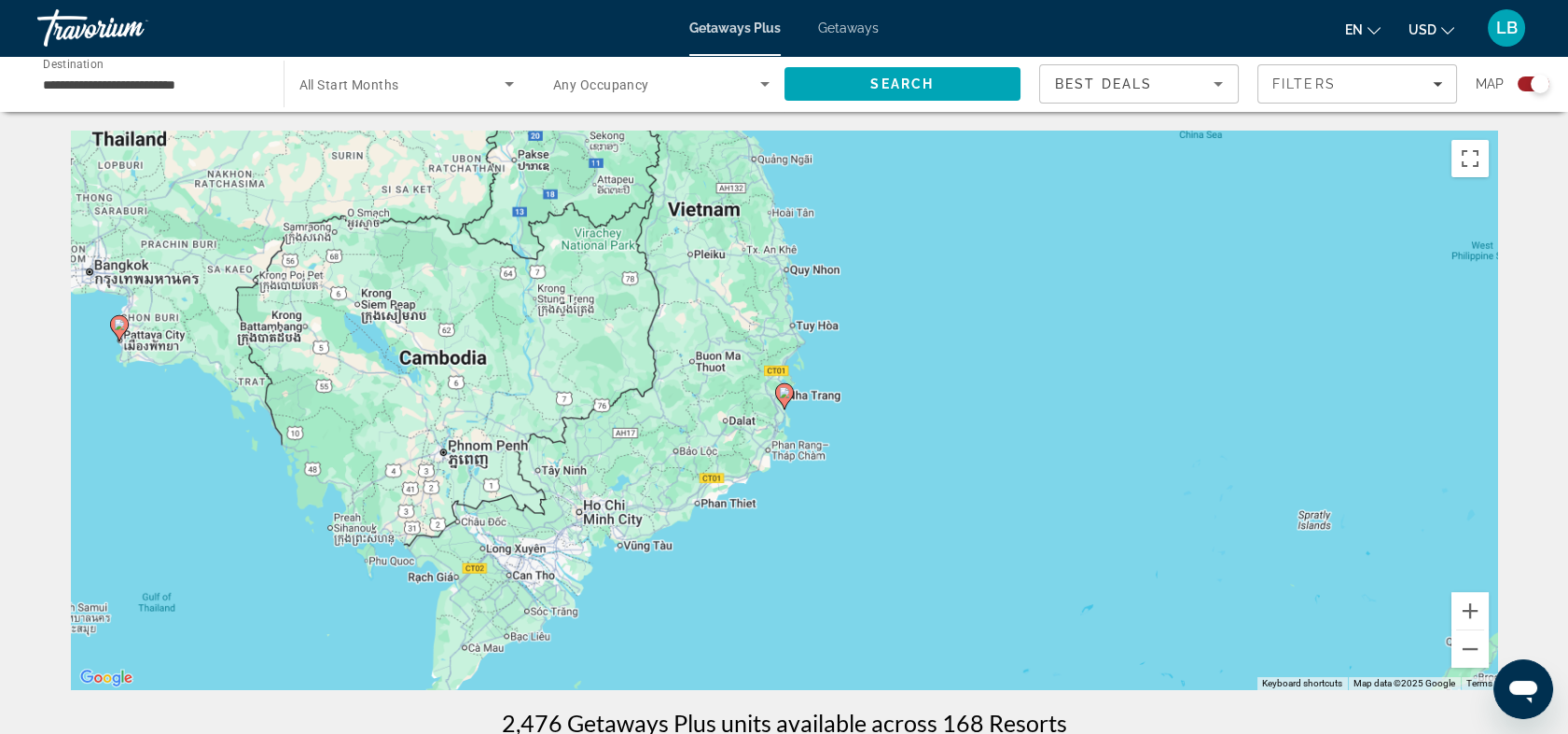
click at [788, 401] on icon "Main content" at bounding box center [783, 396] width 16 height 24
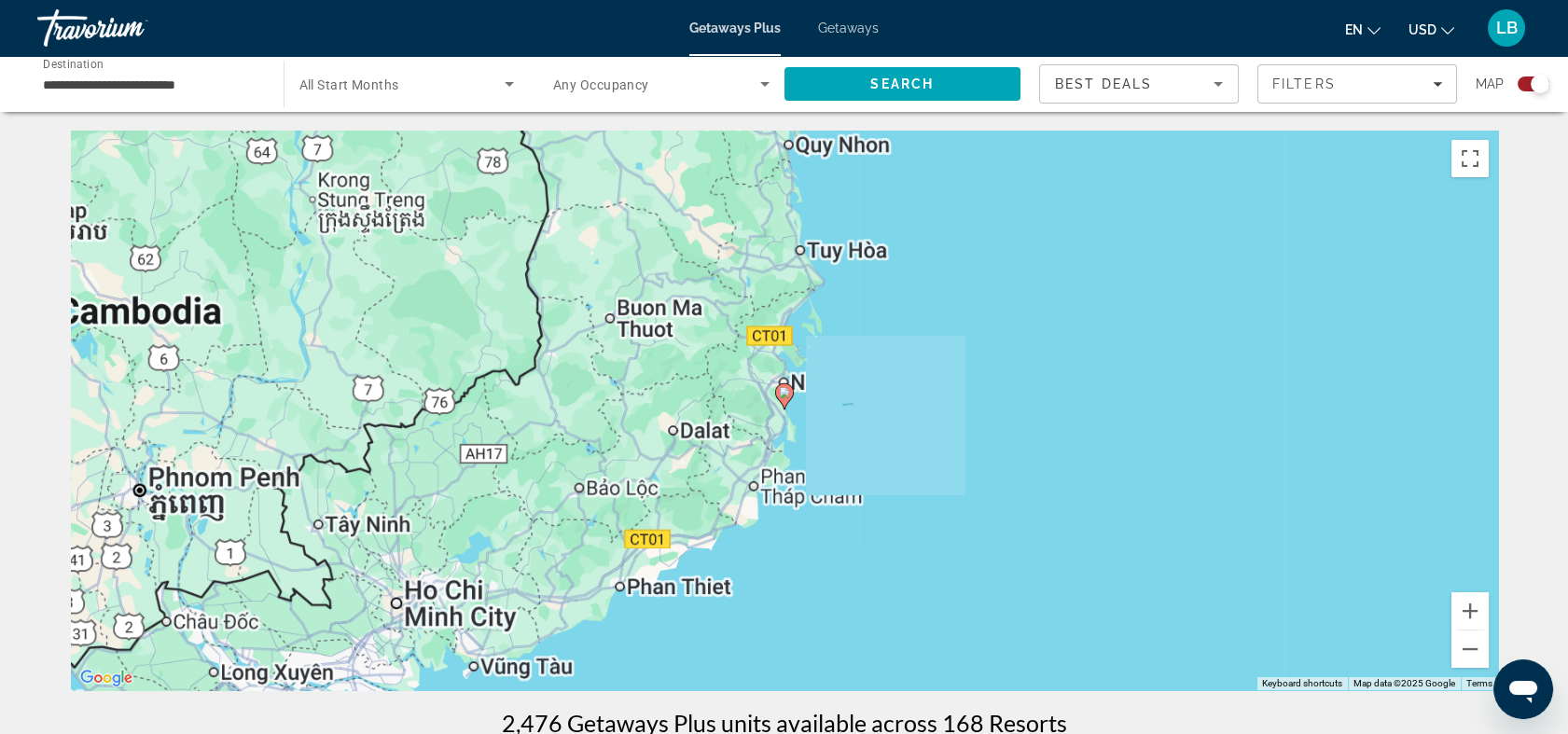
click at [788, 401] on icon "Main content" at bounding box center [783, 396] width 16 height 24
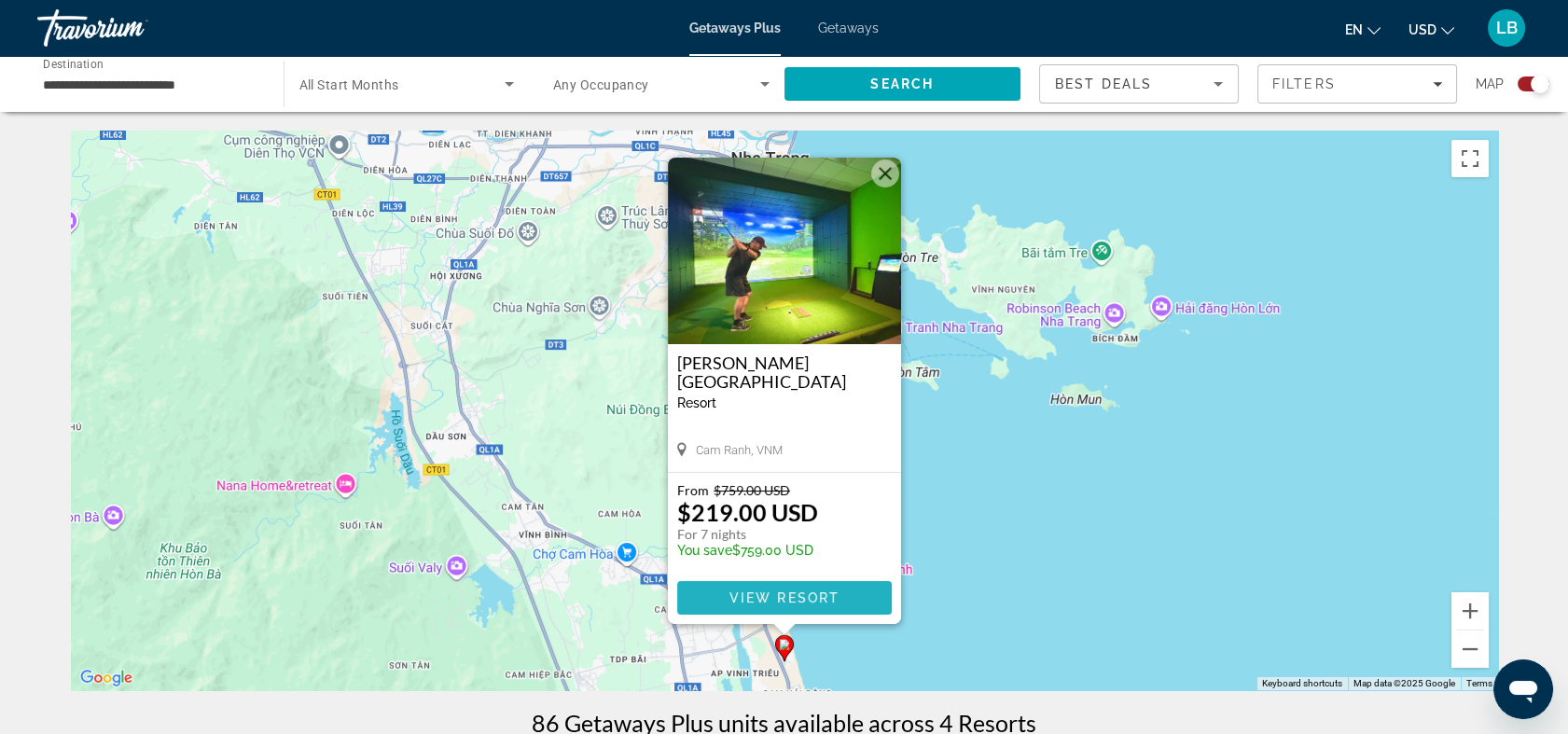
click at [835, 589] on span "Main content" at bounding box center [785, 598] width 215 height 44
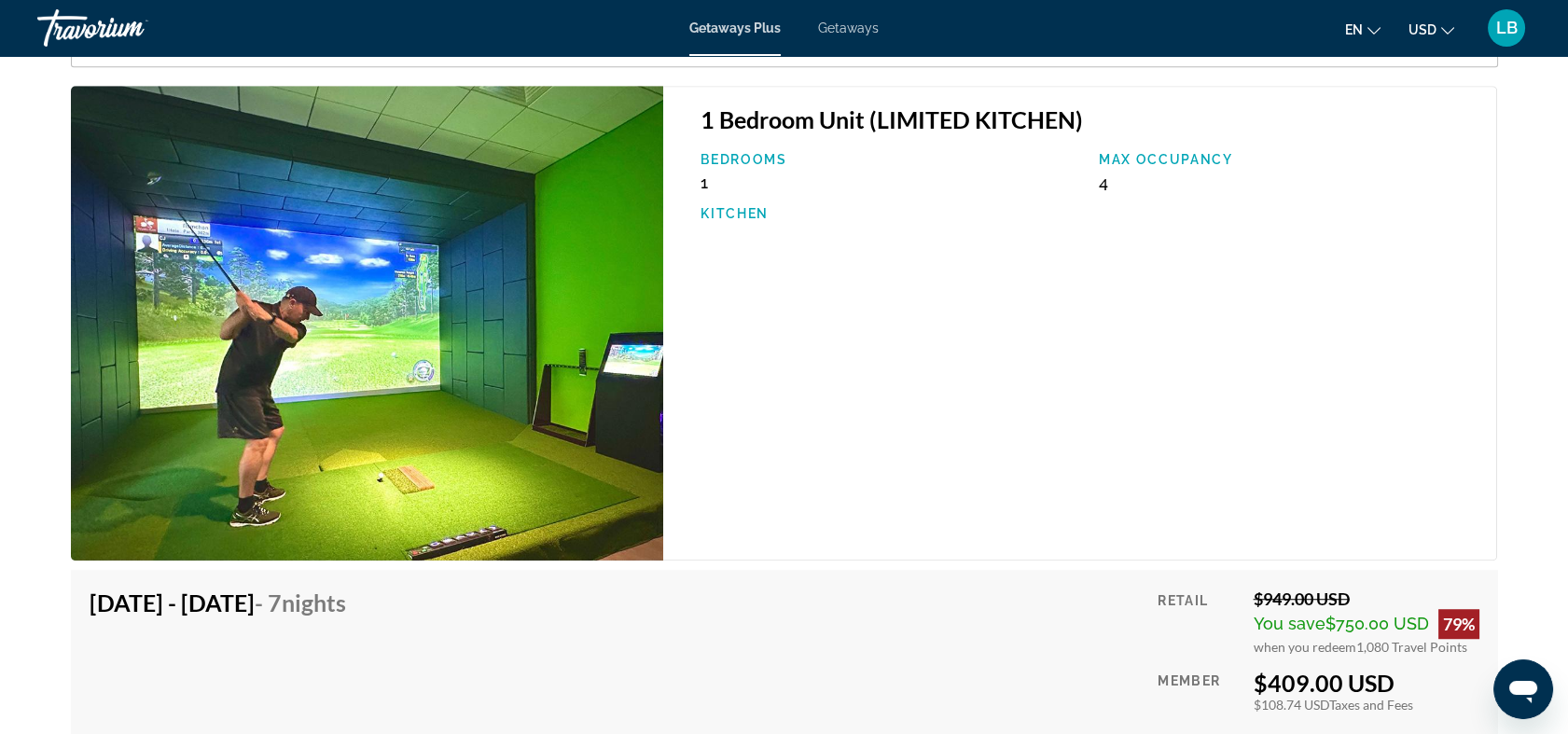
scroll to position [2903, 0]
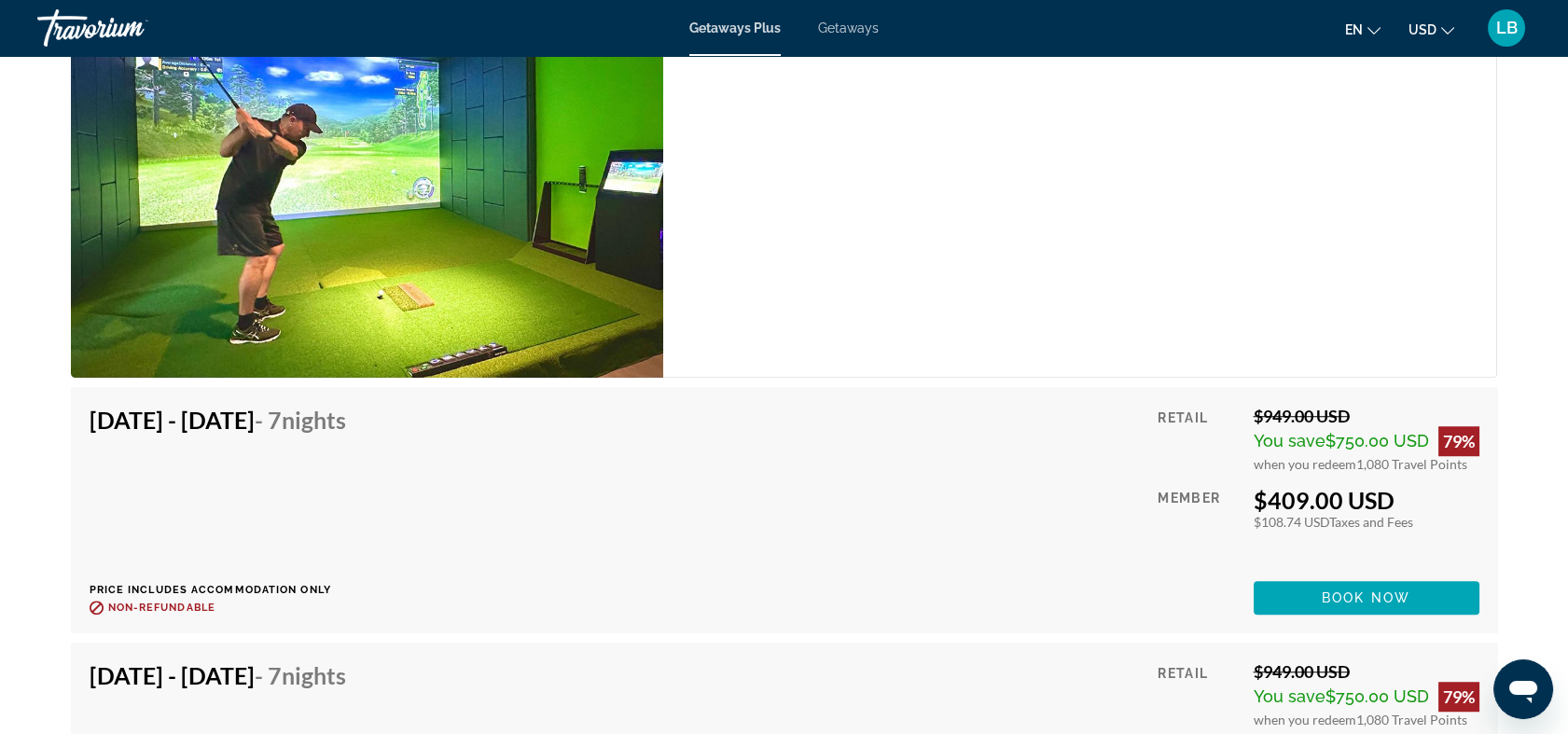
click at [383, 144] on img "Main content" at bounding box center [367, 140] width 594 height 475
